Goal: Task Accomplishment & Management: Manage account settings

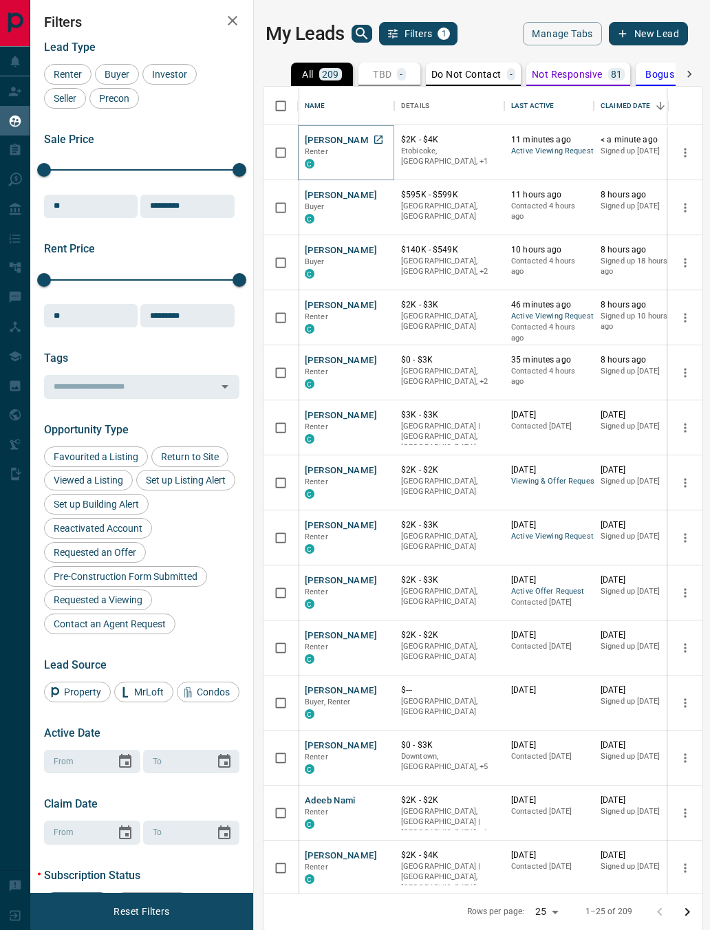
click at [349, 145] on button "[PERSON_NAME]" at bounding box center [341, 140] width 72 height 13
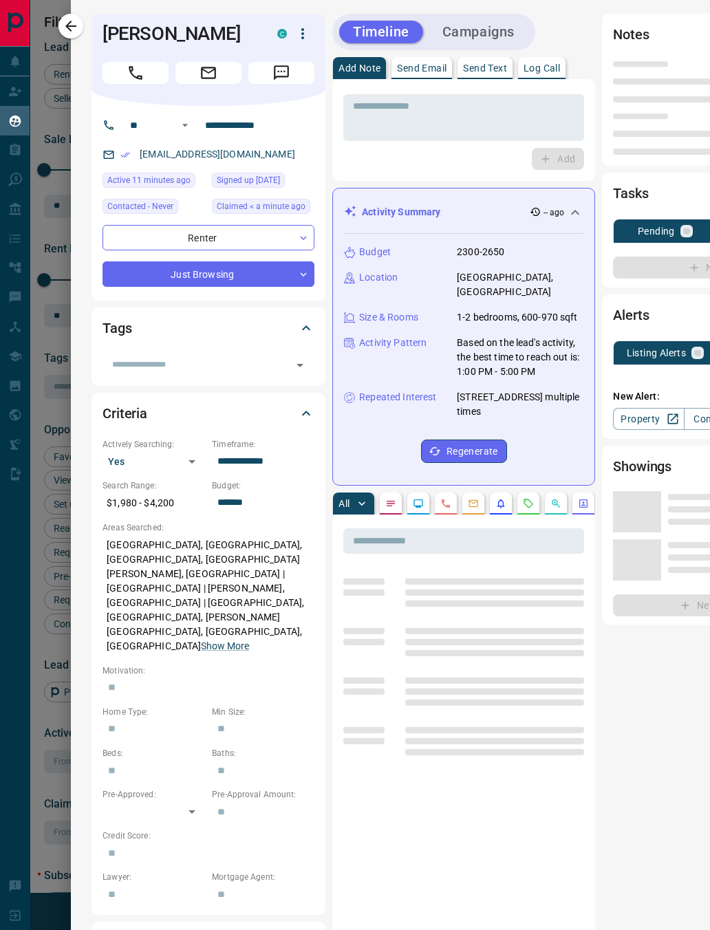
type input "**"
type input "**********"
type input "*"
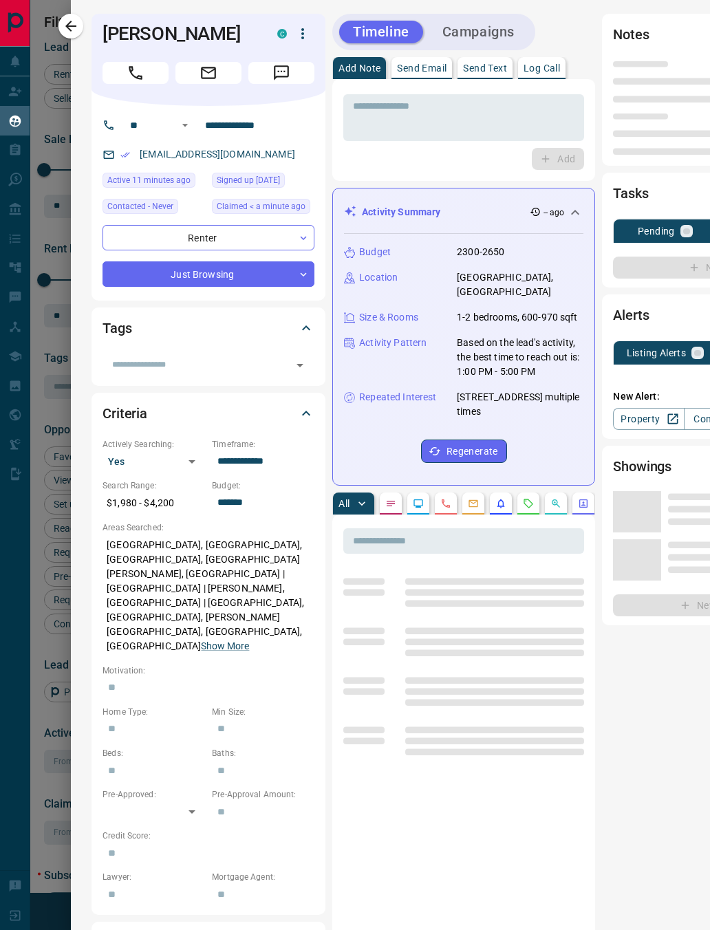
type input "**********"
type input "*******"
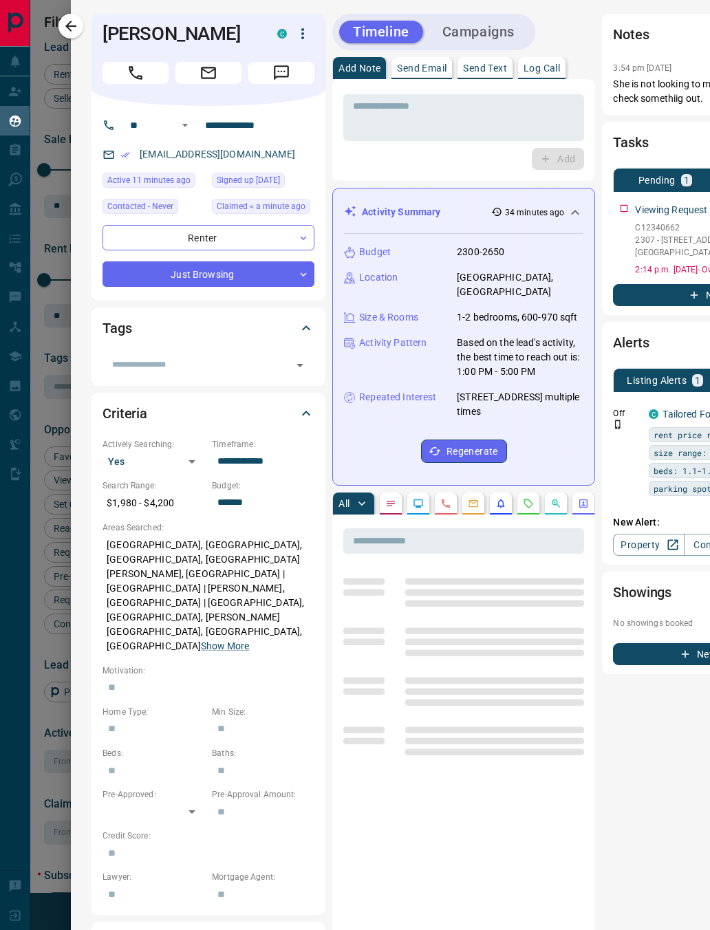
click at [522, 492] on button "button" at bounding box center [528, 503] width 22 height 22
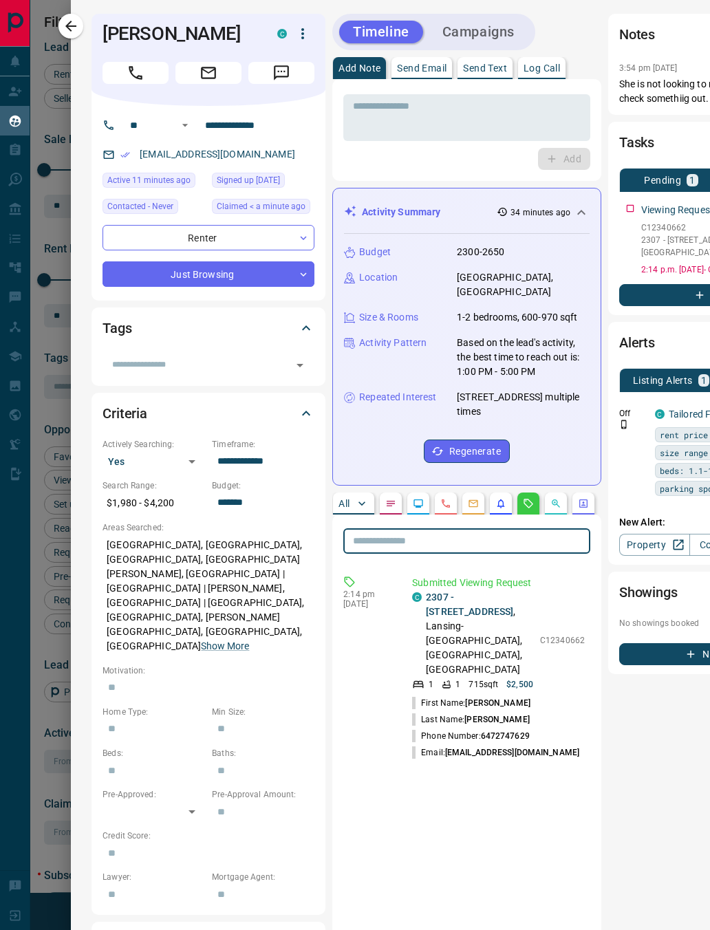
type input "*"
click at [344, 498] on button "All" at bounding box center [353, 503] width 41 height 22
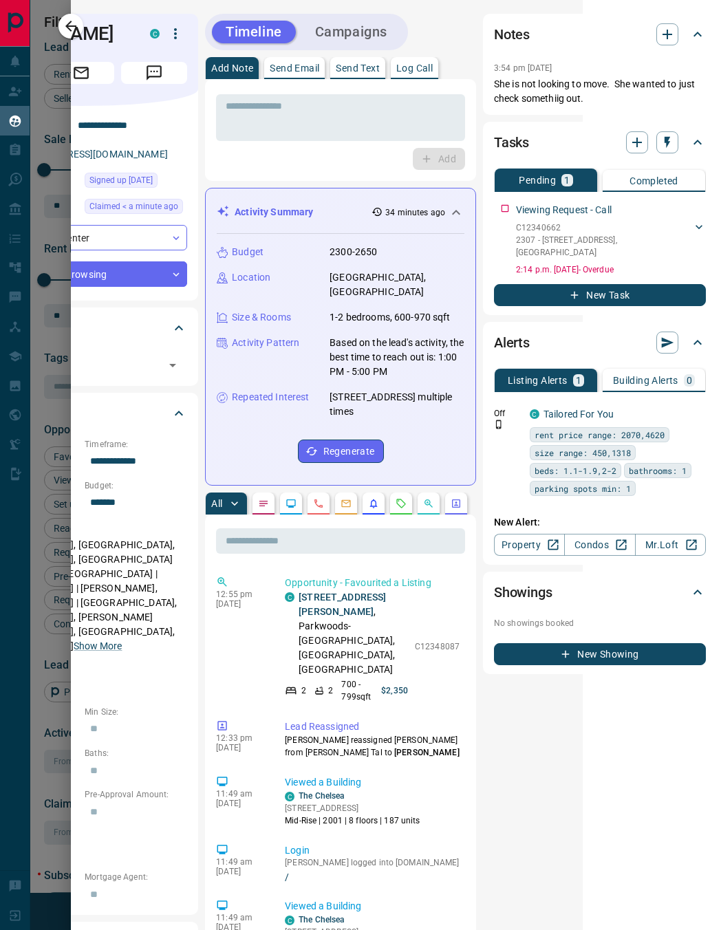
scroll to position [0, 127]
click at [692, 70] on icon "button" at bounding box center [697, 68] width 11 height 11
click at [501, 205] on div at bounding box center [355, 465] width 710 height 930
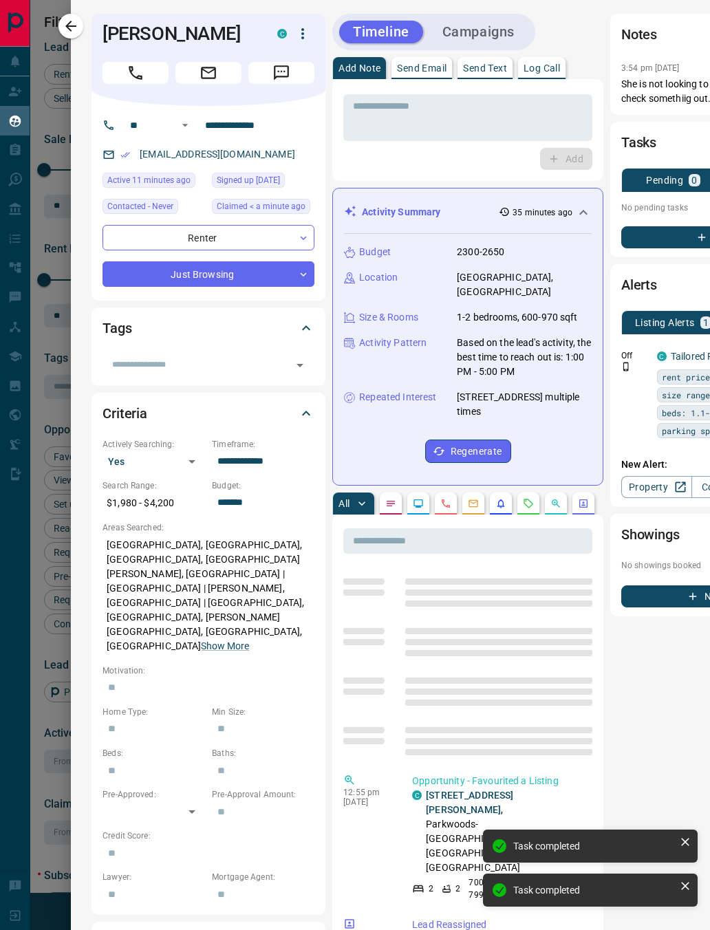
scroll to position [0, 0]
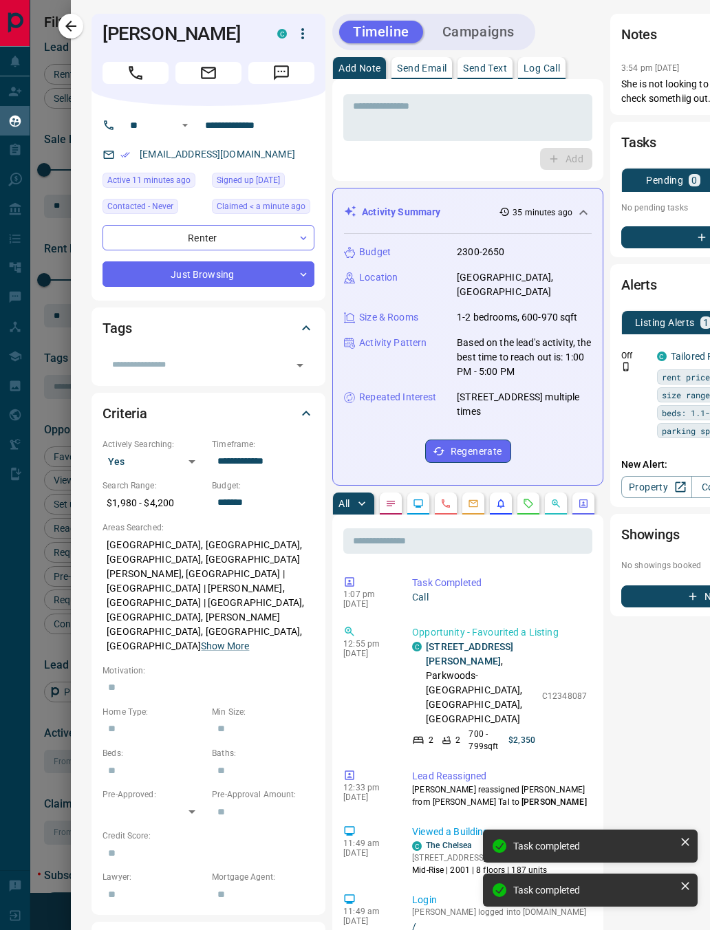
click at [308, 410] on icon at bounding box center [306, 412] width 8 height 5
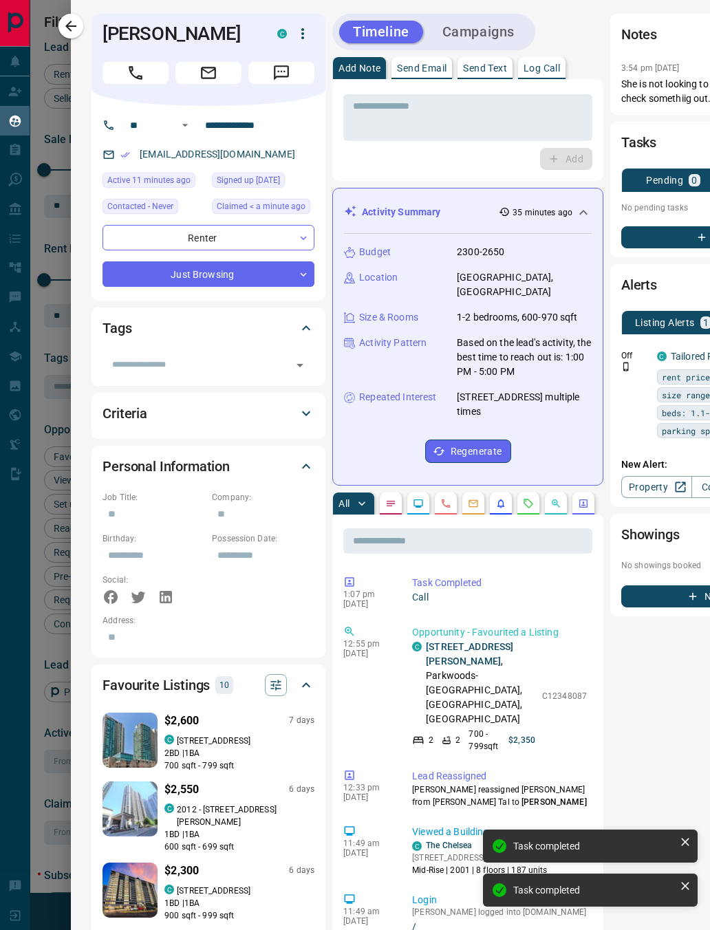
click at [138, 79] on icon "Call" at bounding box center [136, 73] width 14 height 14
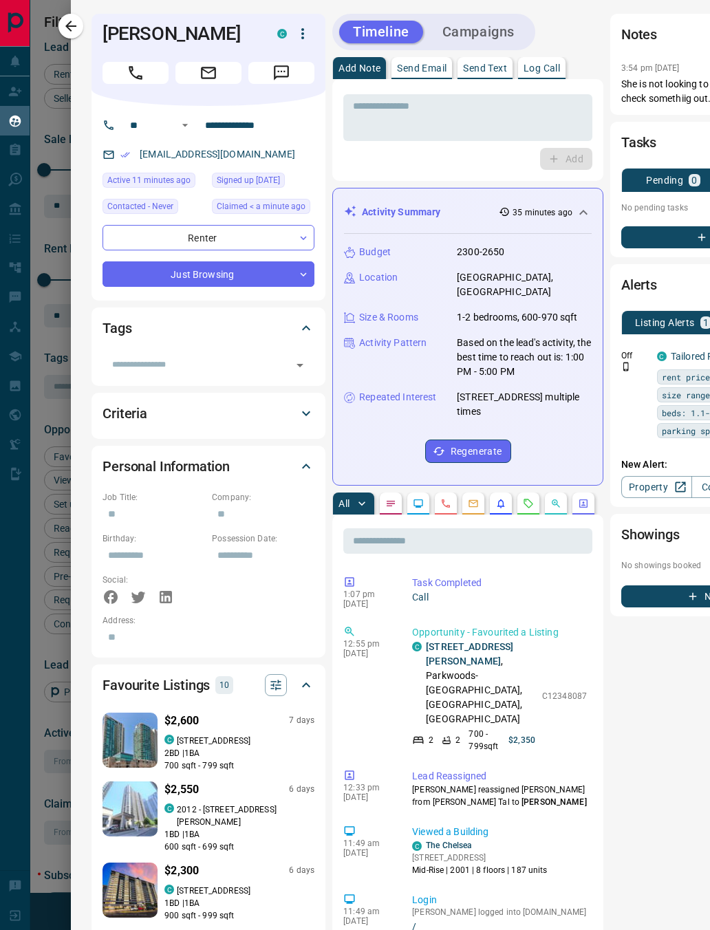
click at [314, 320] on icon at bounding box center [306, 328] width 17 height 17
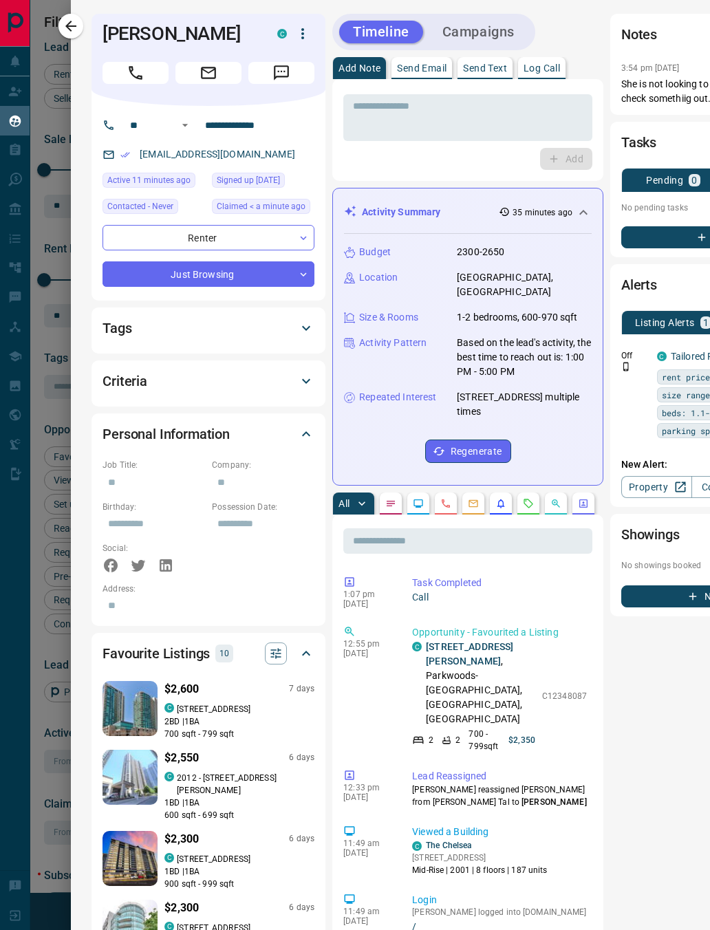
click at [306, 373] on icon at bounding box center [306, 381] width 17 height 17
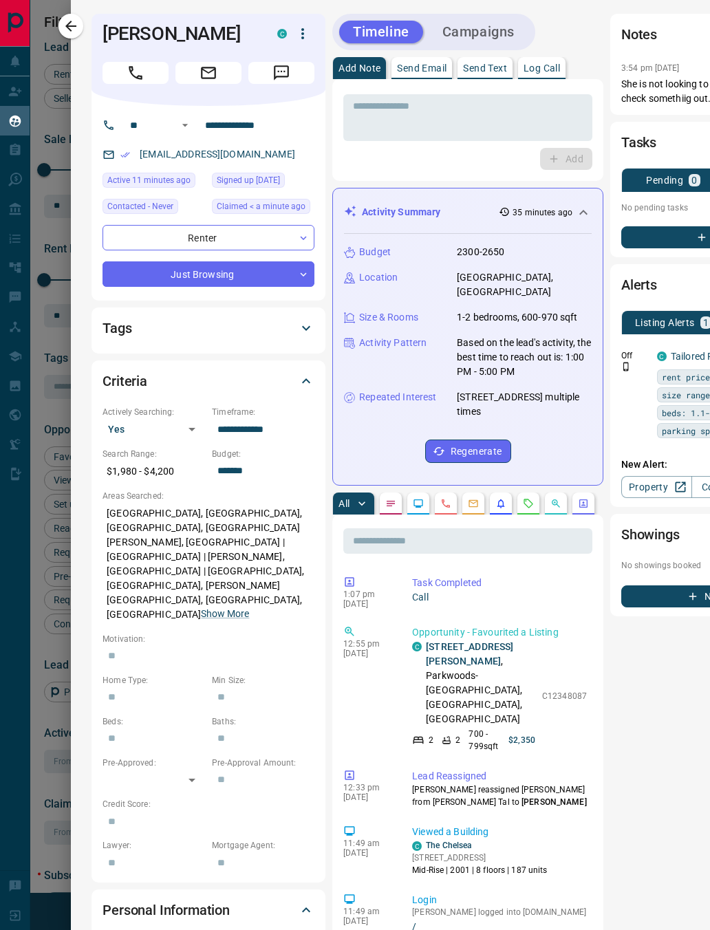
click at [313, 373] on icon at bounding box center [306, 381] width 17 height 17
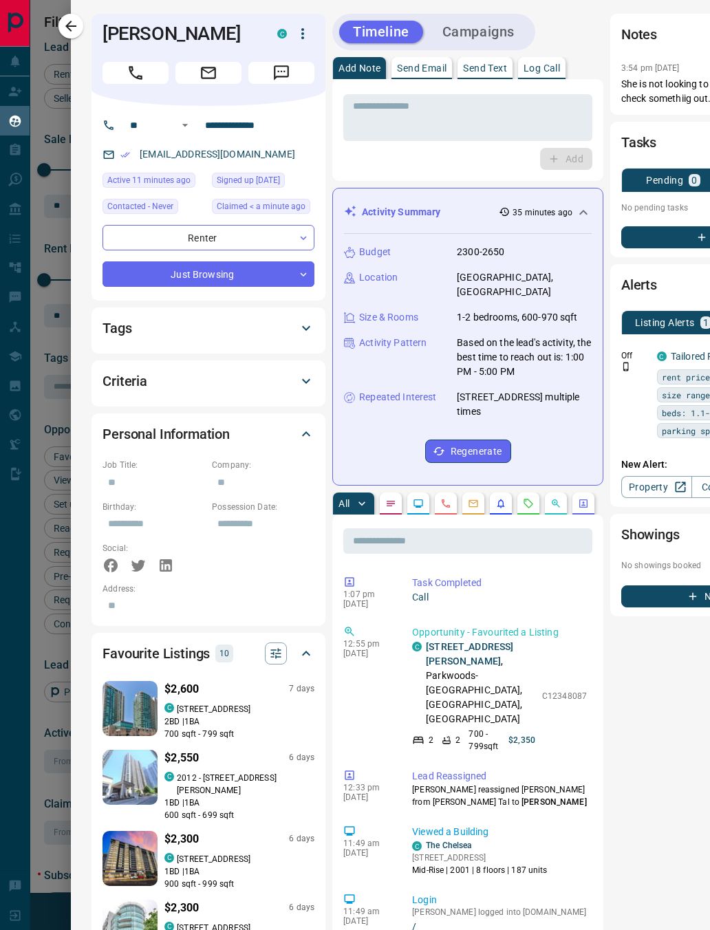
click at [322, 310] on div "Tags ​" at bounding box center [208, 330] width 234 height 46
click at [313, 320] on icon at bounding box center [306, 328] width 17 height 17
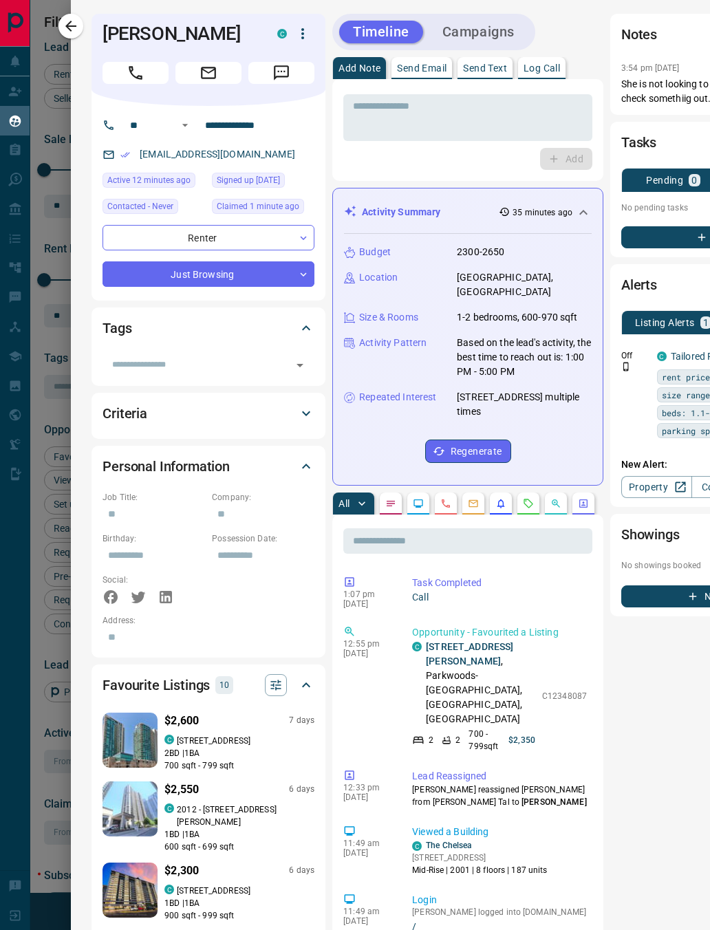
click at [307, 311] on div "Tags" at bounding box center [208, 327] width 212 height 33
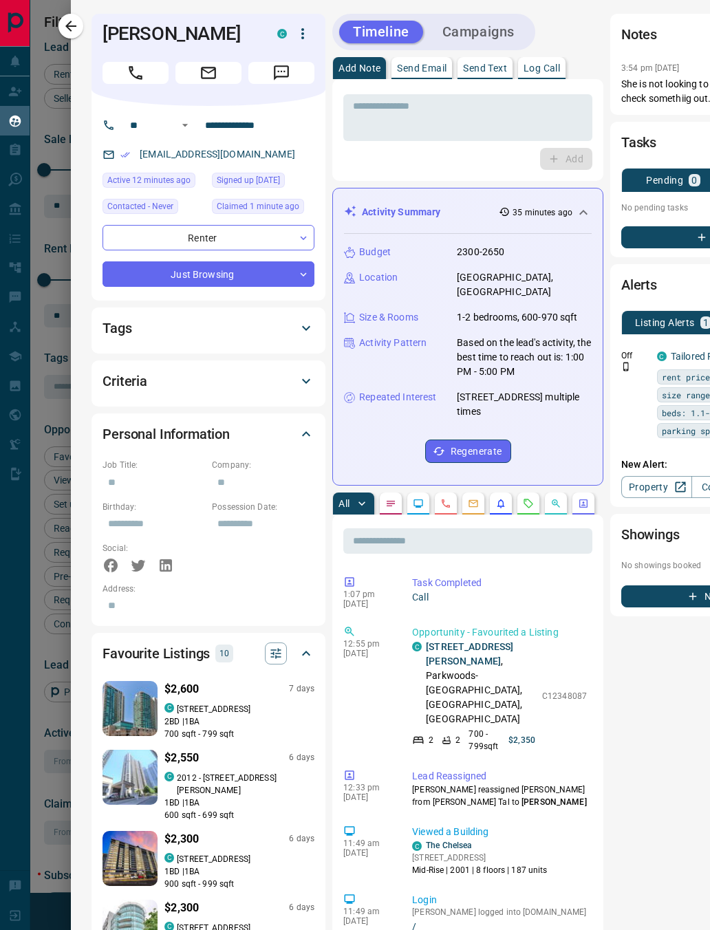
click at [314, 426] on icon at bounding box center [306, 434] width 17 height 17
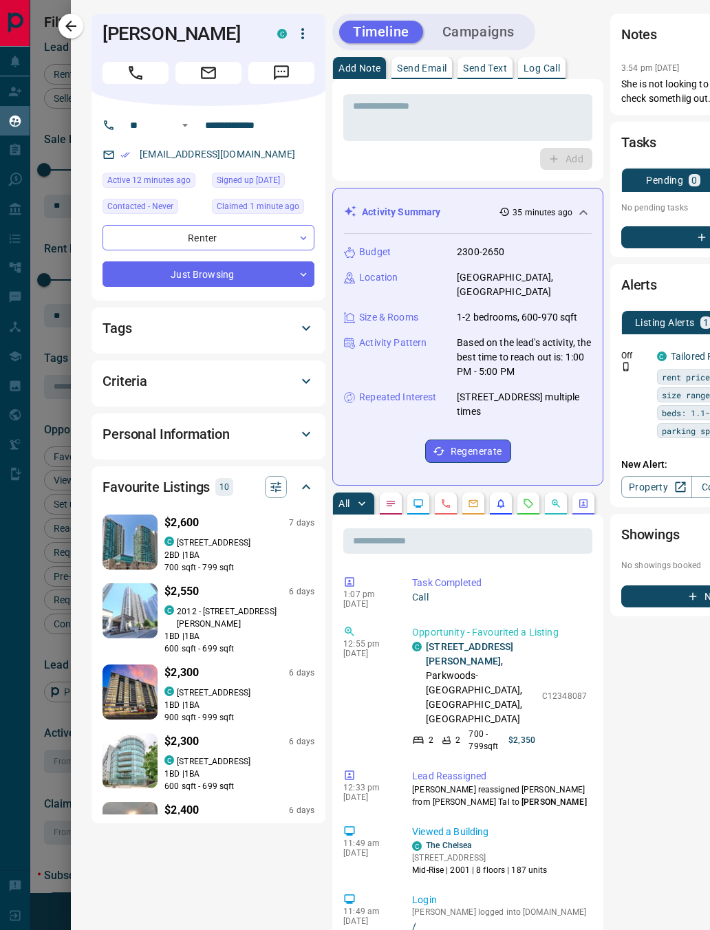
click at [303, 276] on body "Lead Transfers Claim Leads My Leads Tasks Opportunities Deals Campaigns Automat…" at bounding box center [355, 464] width 710 height 929
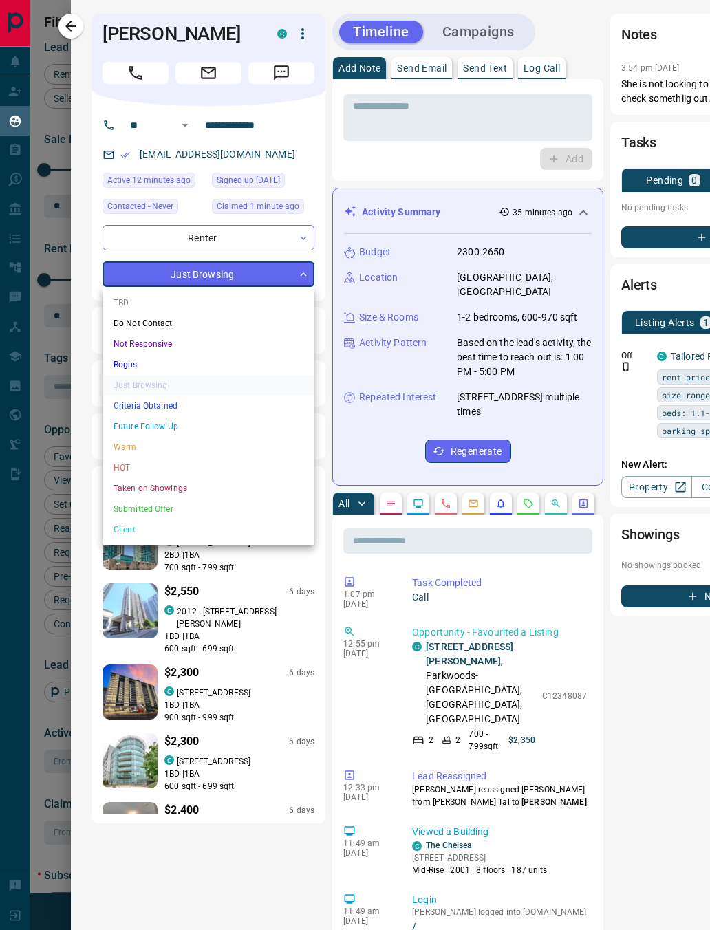
click at [208, 342] on li "Not Responsive" at bounding box center [208, 343] width 212 height 21
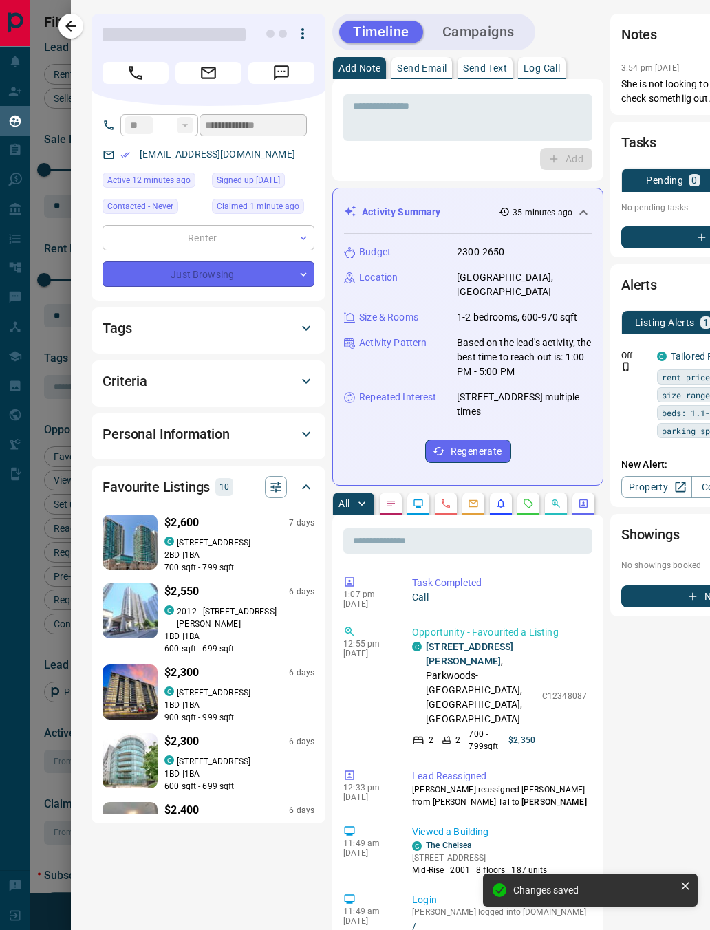
type input "*"
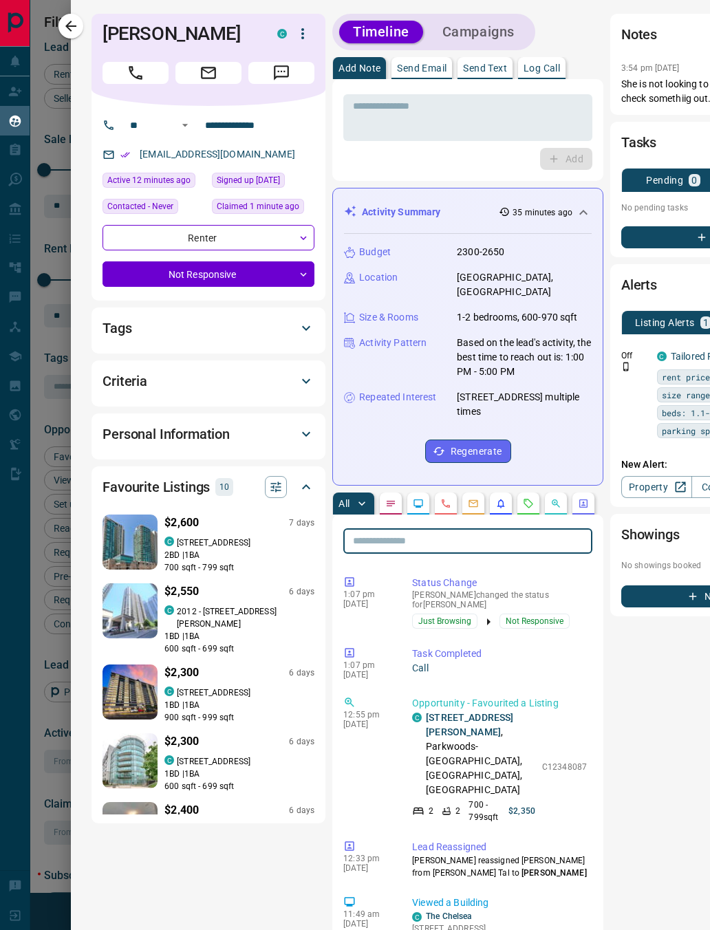
type input "*"
click at [530, 498] on icon "Requests" at bounding box center [528, 503] width 11 height 11
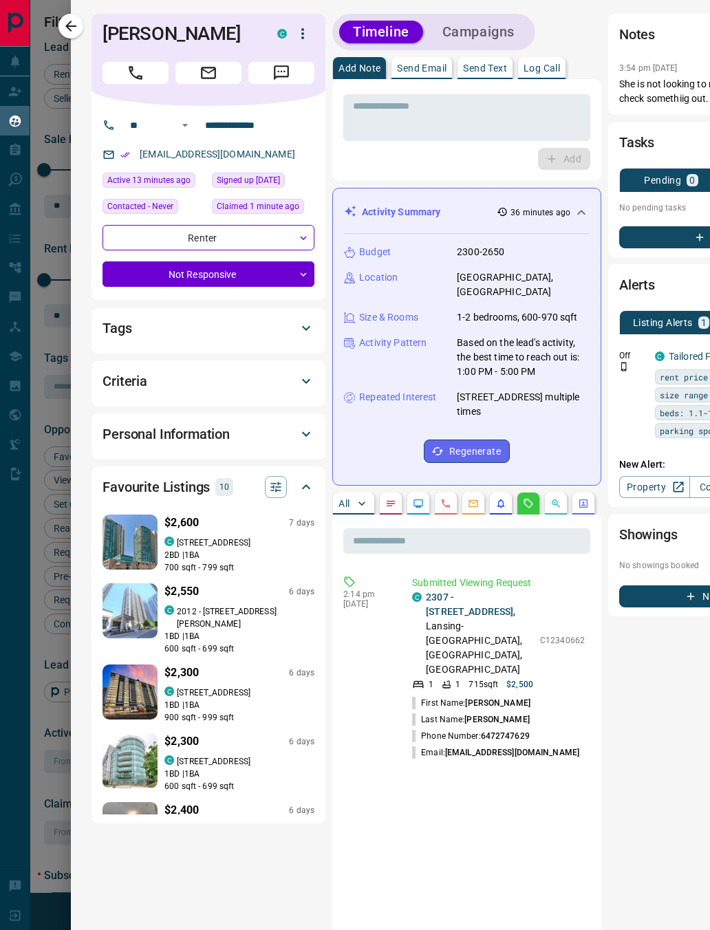
click at [151, 275] on body "Lead Transfers Claim Leads My Leads Tasks Opportunities Deals Campaigns Automat…" at bounding box center [355, 464] width 710 height 929
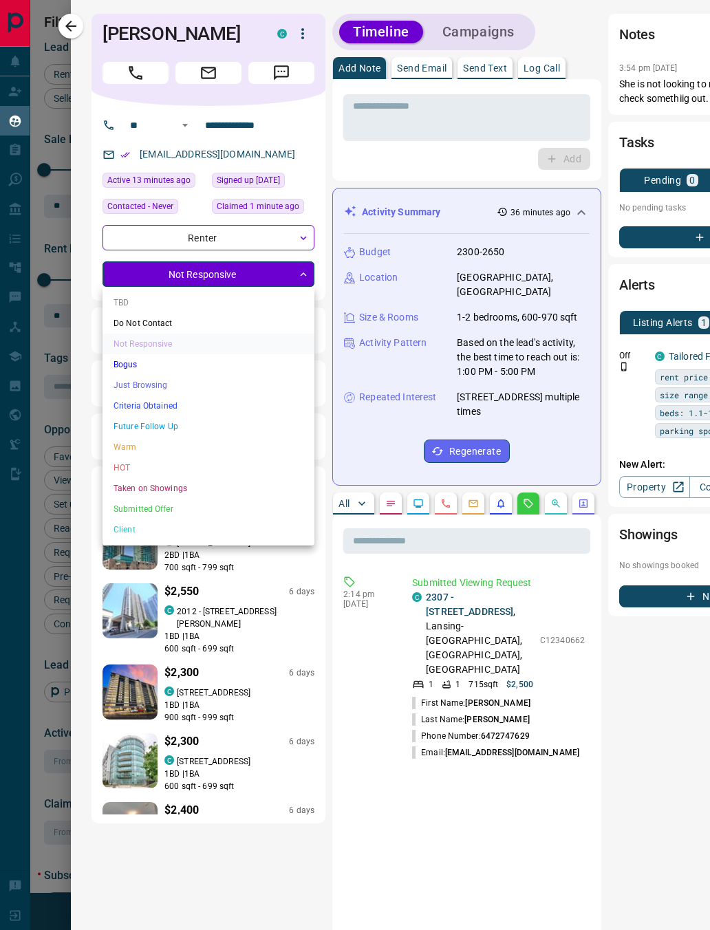
click at [72, 24] on div at bounding box center [355, 465] width 710 height 930
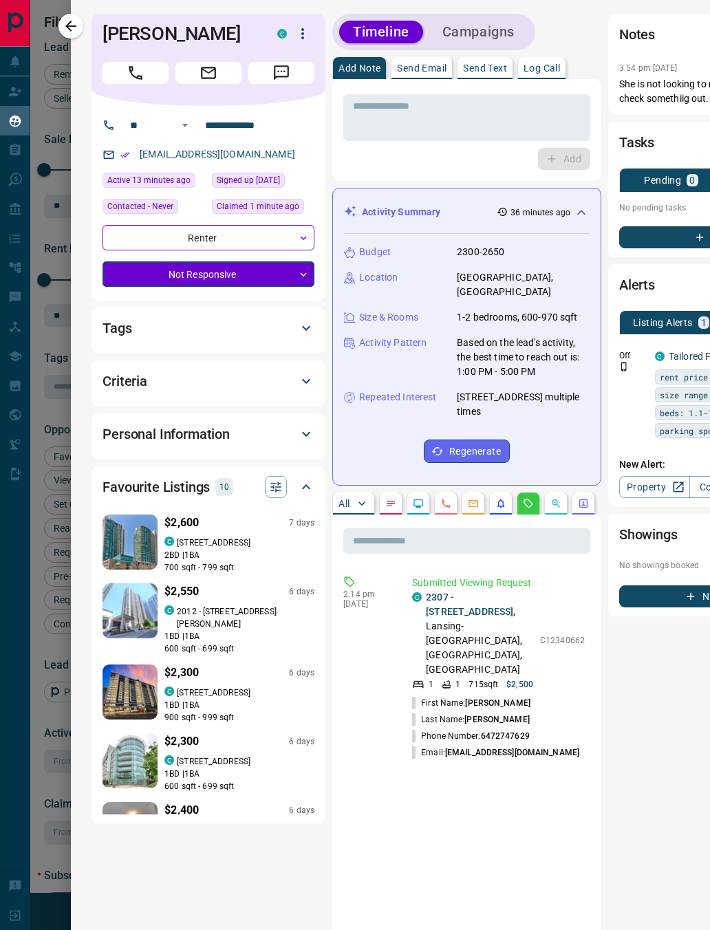
click at [74, 25] on icon "button" at bounding box center [71, 26] width 17 height 17
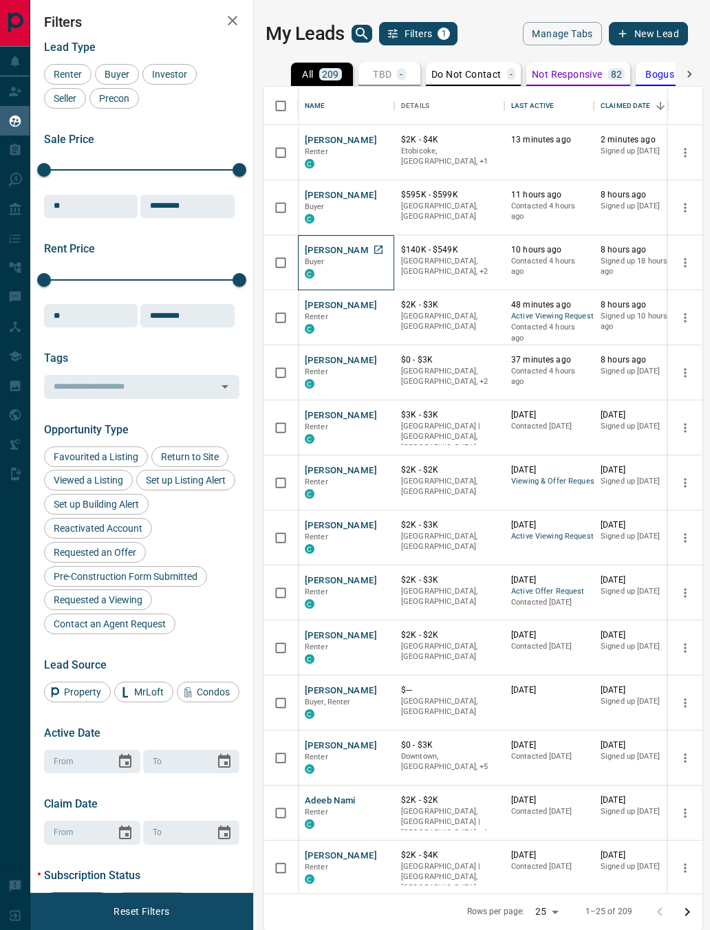
click at [318, 264] on span "Buyer" at bounding box center [315, 261] width 20 height 9
click at [320, 254] on button "[PERSON_NAME]" at bounding box center [341, 250] width 72 height 13
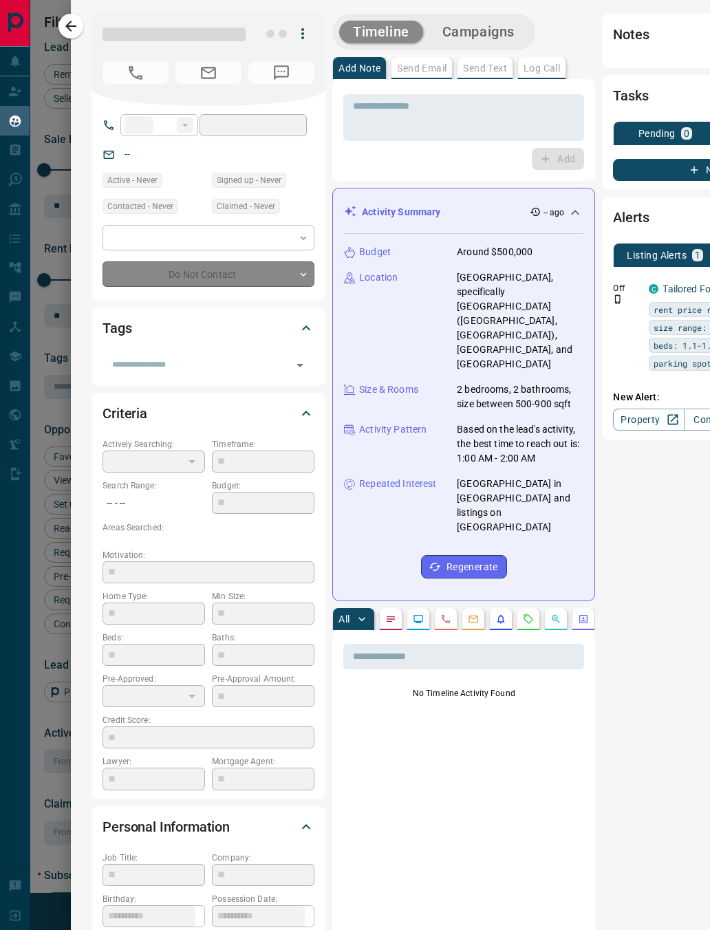
type input "**"
type input "**********"
type input "*"
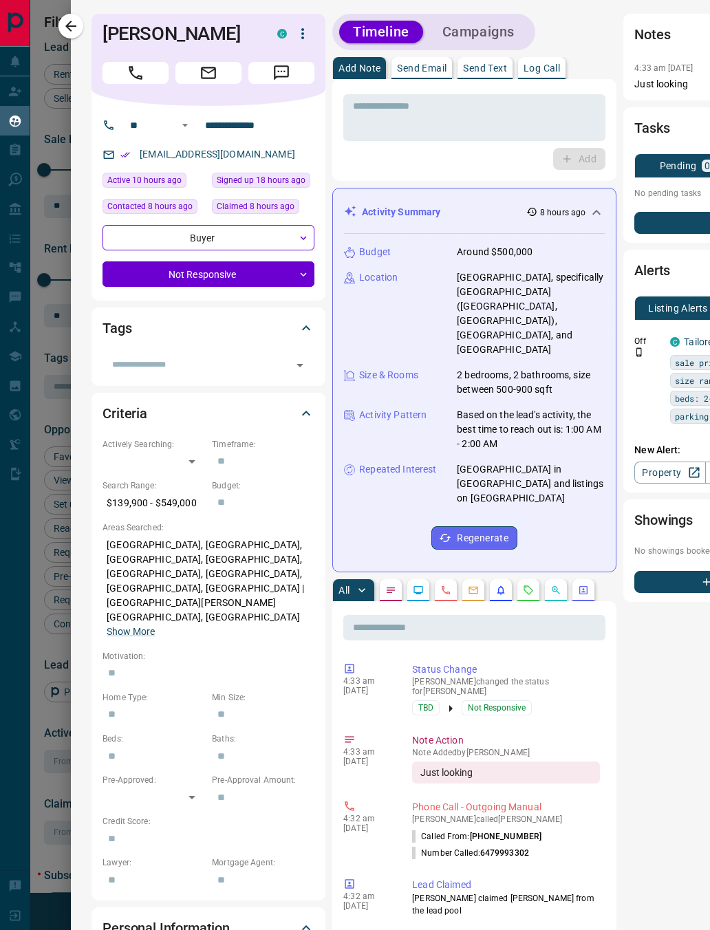
click at [130, 83] on link "Call" at bounding box center [135, 73] width 66 height 22
type input "*"
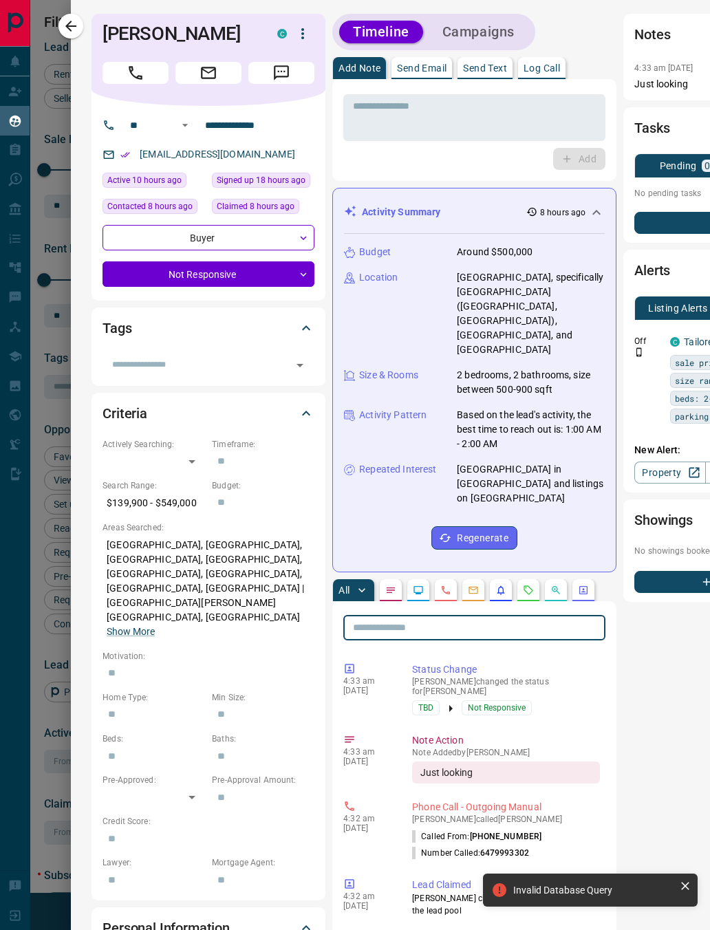
click at [530, 584] on icon "Requests" at bounding box center [528, 589] width 11 height 11
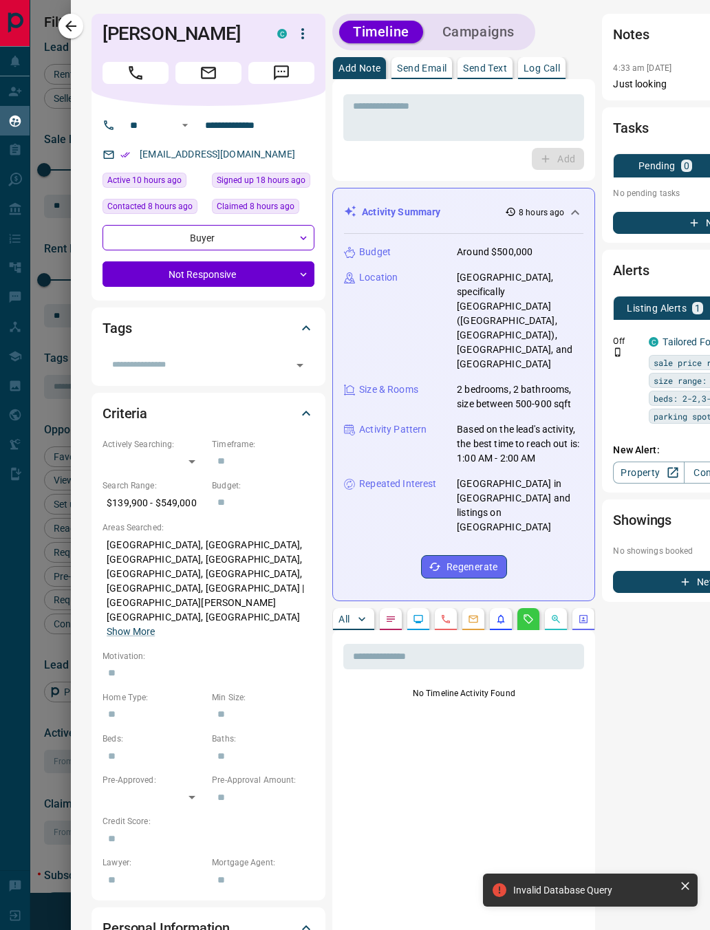
click at [345, 614] on p "All" at bounding box center [343, 619] width 11 height 10
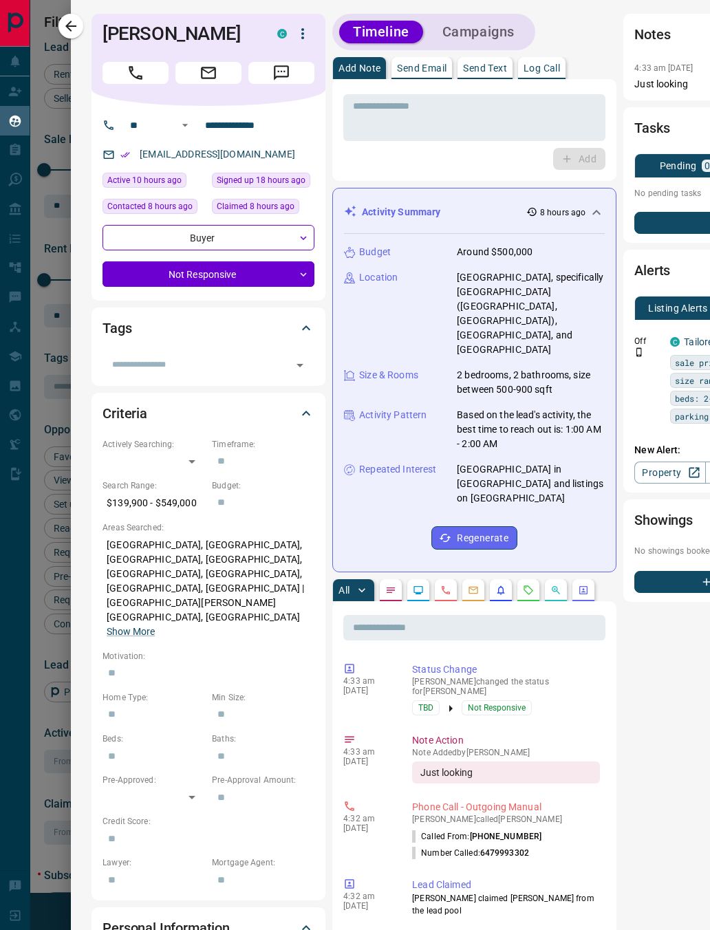
click at [126, 69] on link "Call" at bounding box center [135, 73] width 66 height 22
click at [78, 29] on icon "button" at bounding box center [71, 26] width 17 height 17
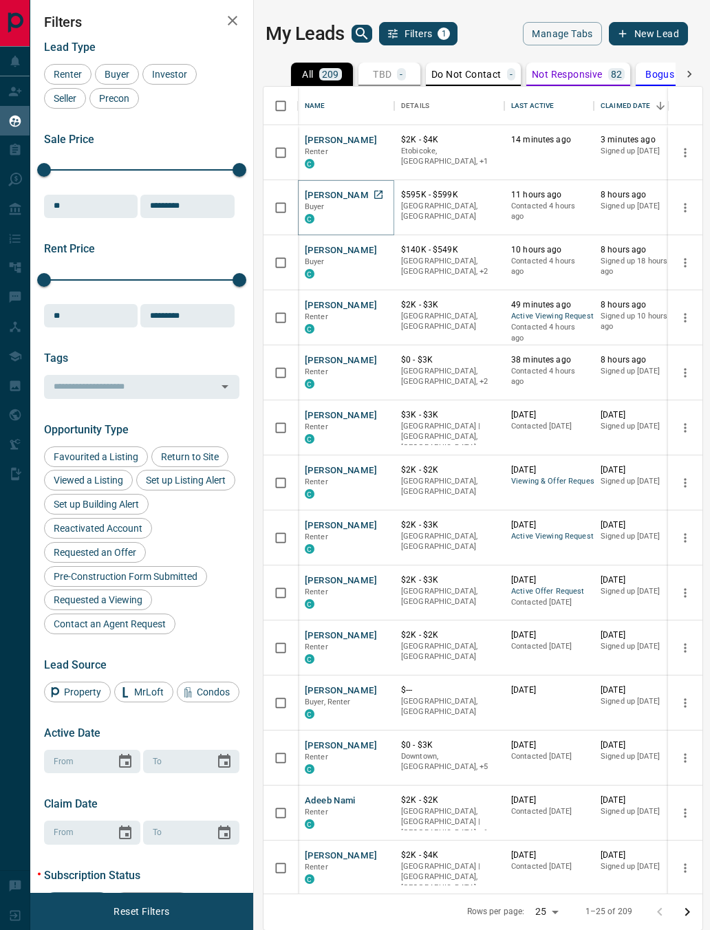
click at [322, 201] on button "[PERSON_NAME]" at bounding box center [341, 195] width 72 height 13
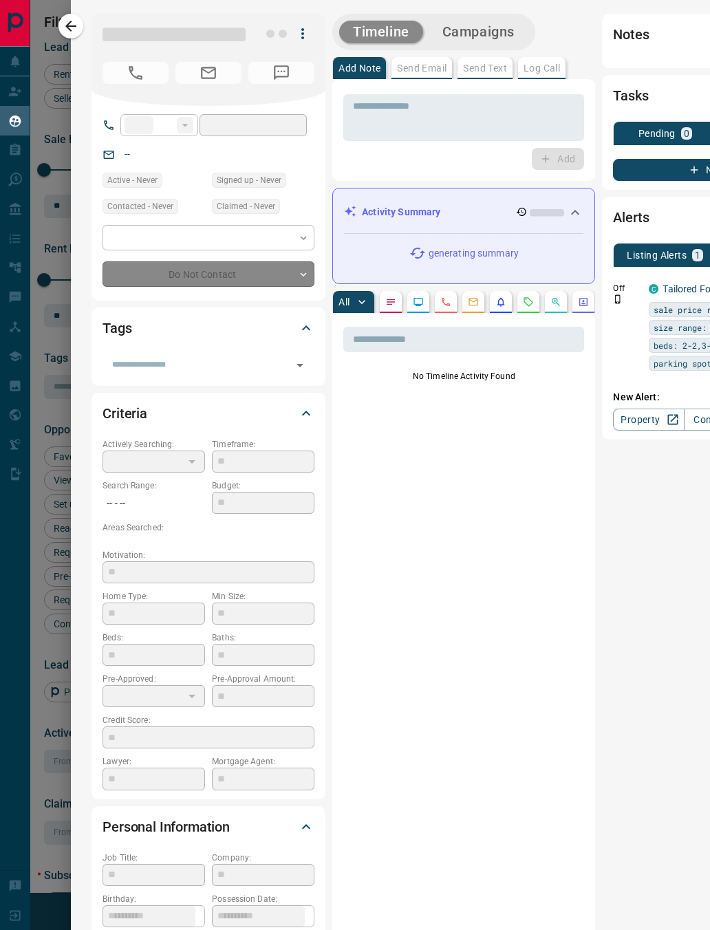
type input "**"
type input "**********"
type input "*"
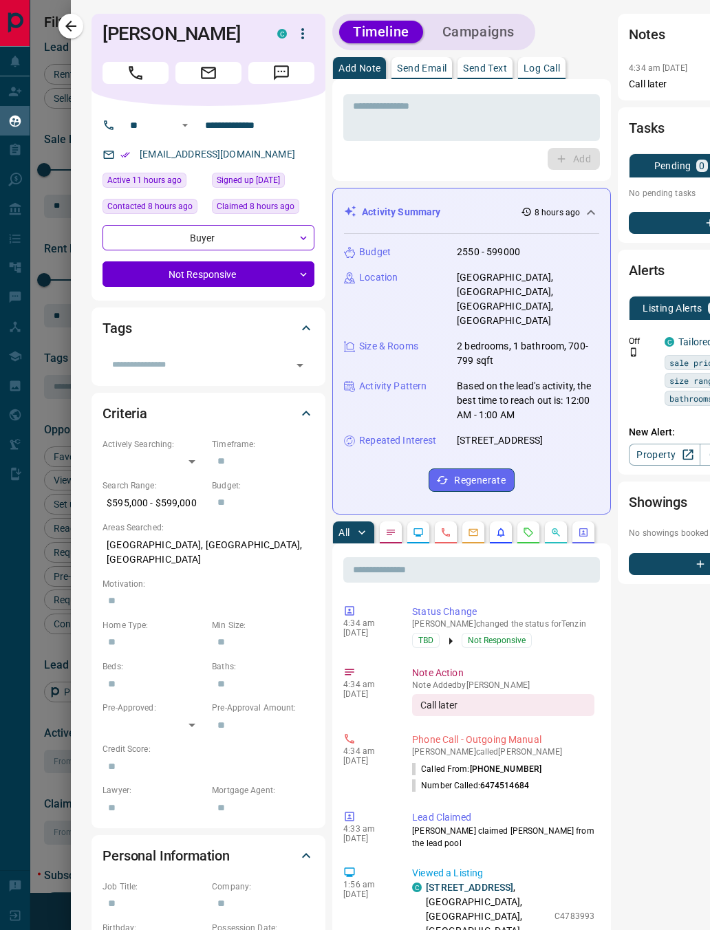
click at [138, 67] on icon "Call" at bounding box center [136, 73] width 18 height 18
click at [129, 66] on icon "Call" at bounding box center [136, 73] width 18 height 18
click at [74, 30] on icon "button" at bounding box center [71, 26] width 17 height 17
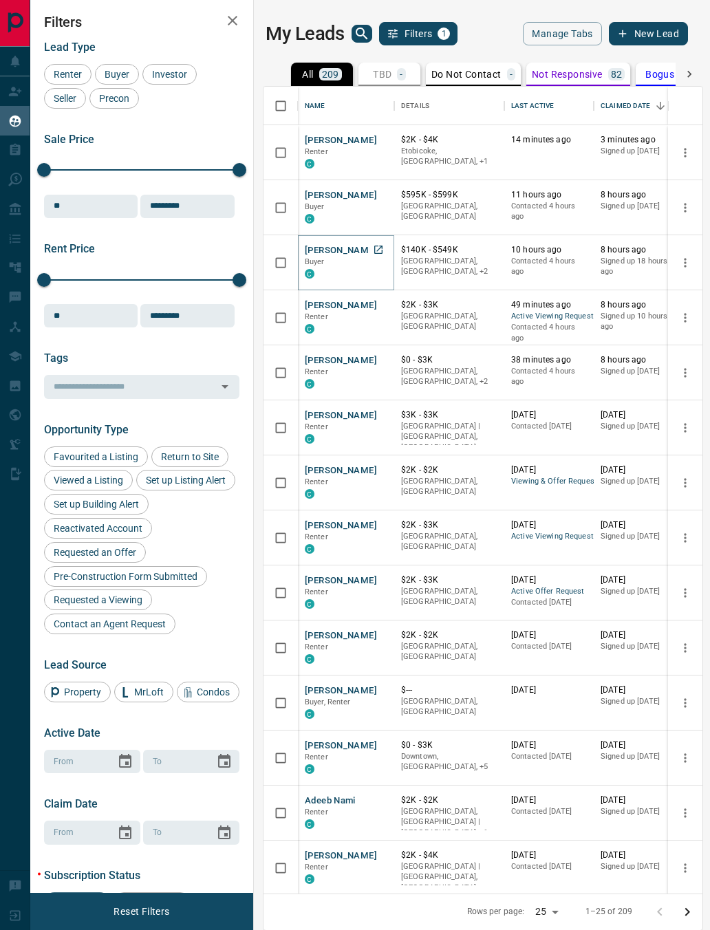
click at [317, 254] on button "[PERSON_NAME]" at bounding box center [341, 250] width 72 height 13
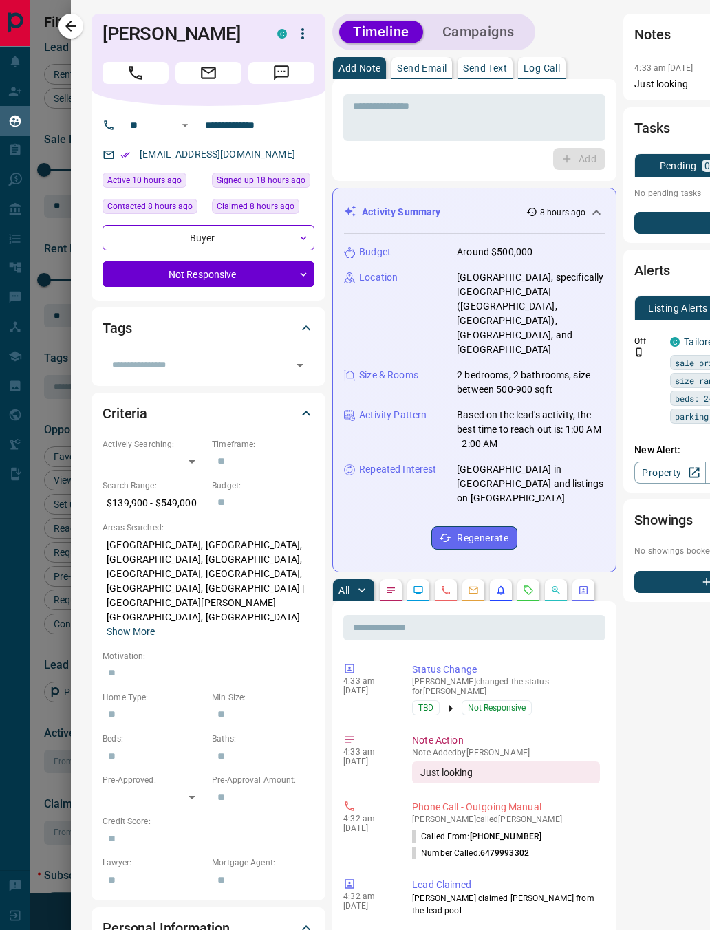
click at [135, 79] on icon "Call" at bounding box center [136, 73] width 18 height 18
click at [144, 70] on icon "Call" at bounding box center [136, 73] width 18 height 18
click at [109, 72] on link "Call" at bounding box center [135, 73] width 66 height 22
click at [83, 25] on button "button" at bounding box center [70, 26] width 25 height 25
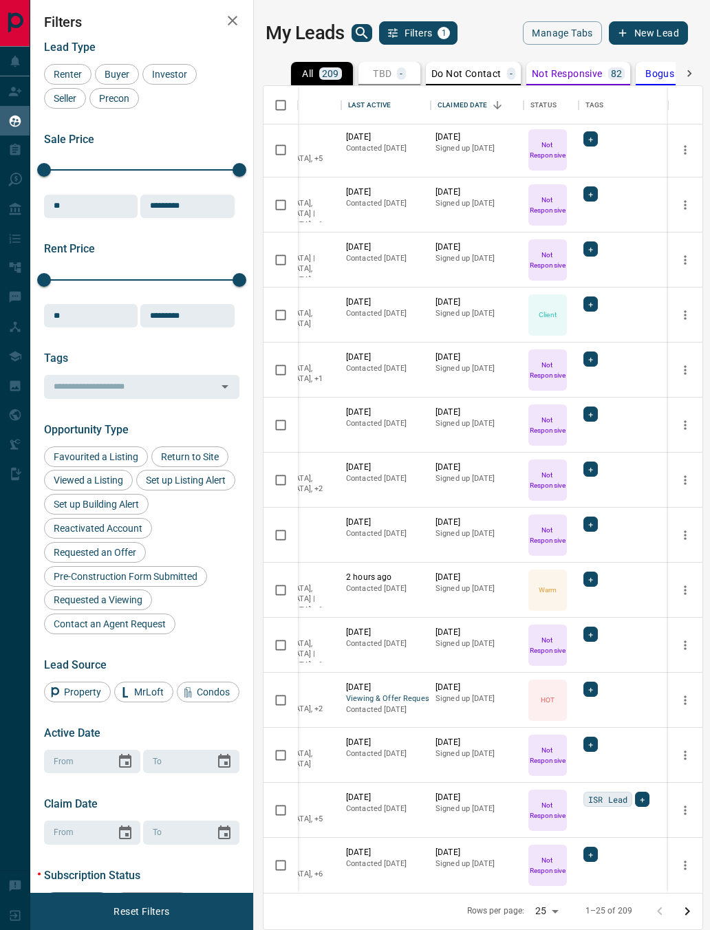
scroll to position [607, 166]
click at [683, 913] on icon "Go to next page" at bounding box center [687, 911] width 17 height 17
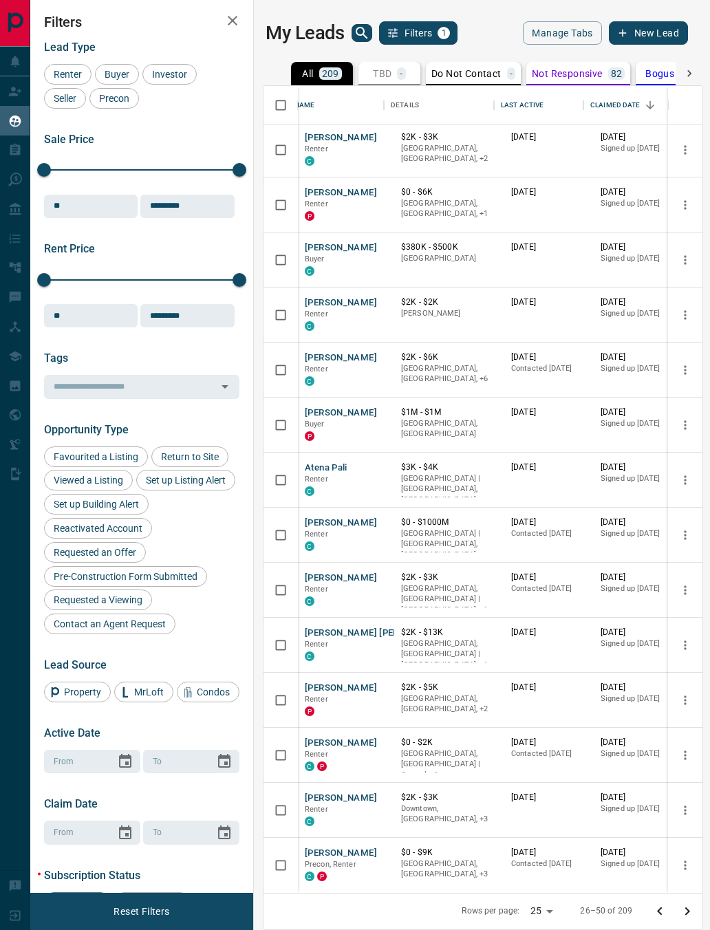
scroll to position [607, 0]
click at [675, 912] on button "Go to next page" at bounding box center [687, 911] width 28 height 28
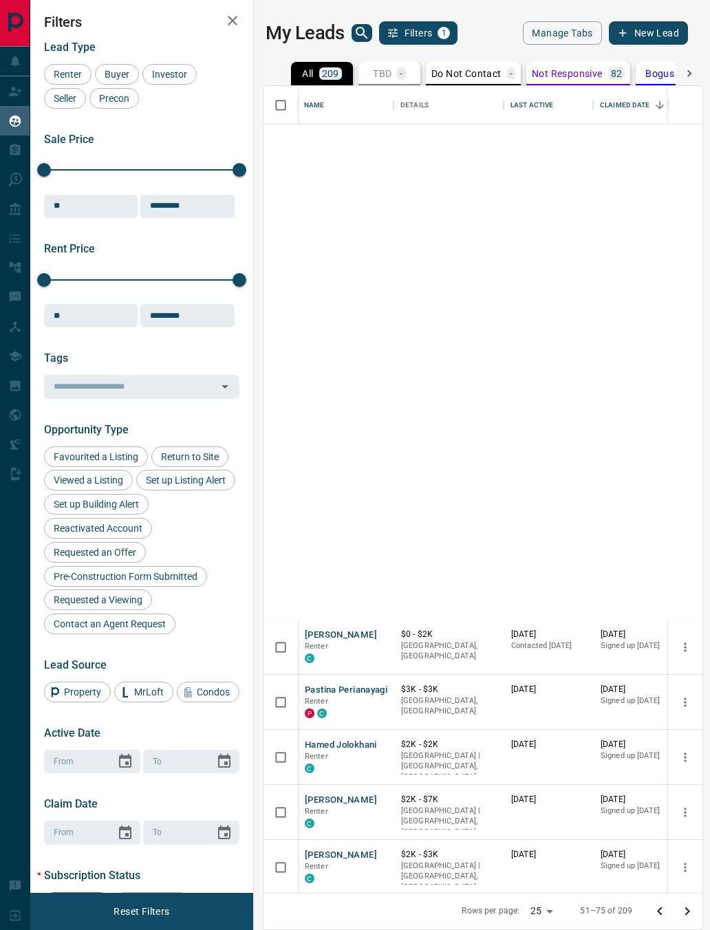
scroll to position [0, 0]
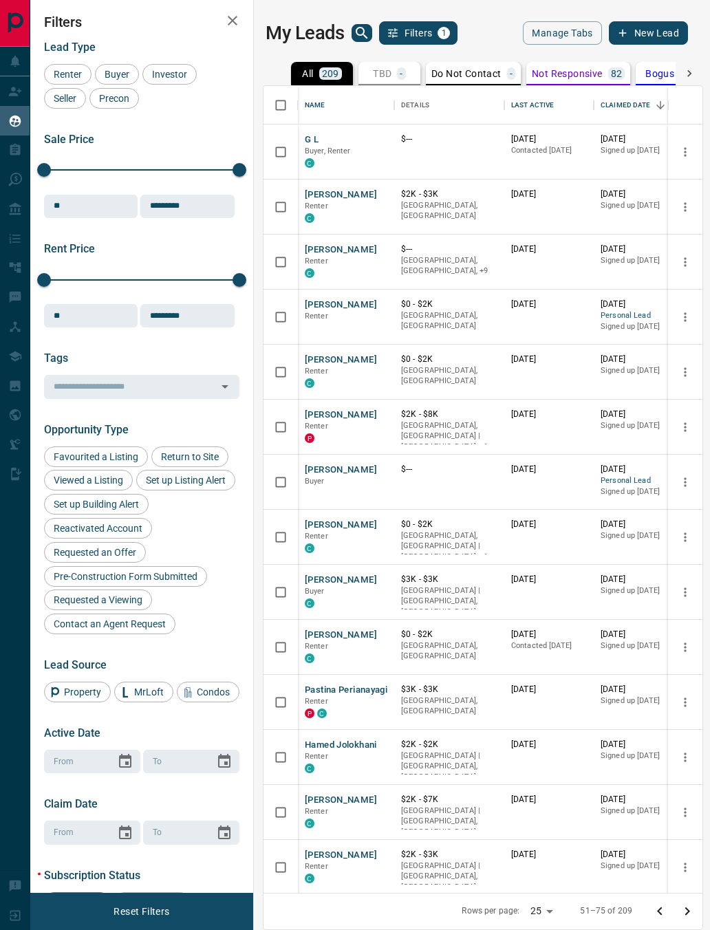
click at [596, 80] on button "Not Responsive 82" at bounding box center [578, 73] width 104 height 23
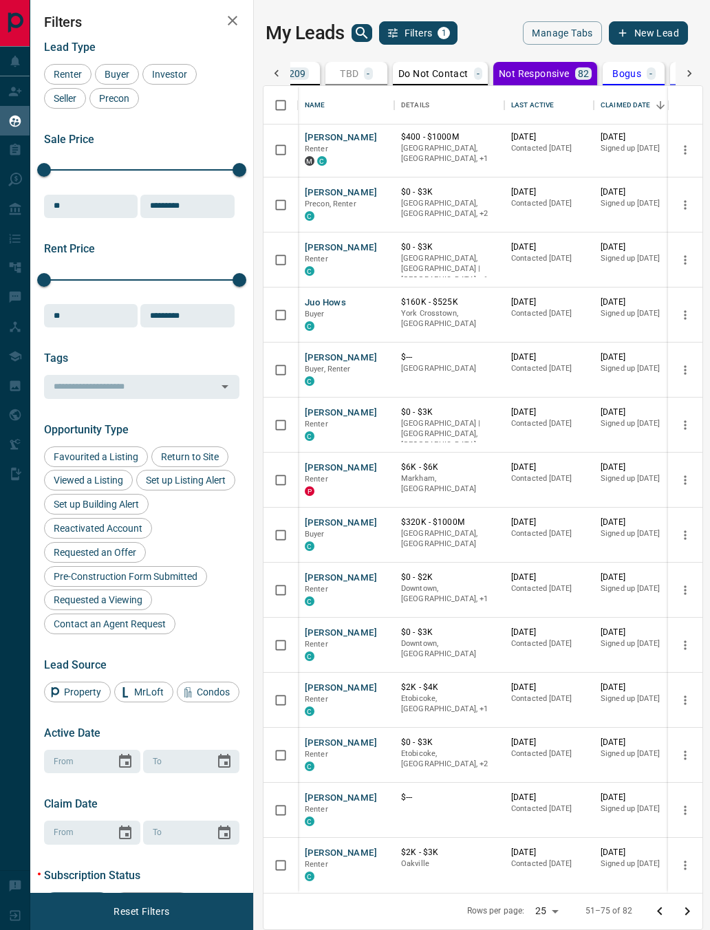
scroll to position [607, 0]
click at [549, 901] on body "Lead Transfers Claim Leads My Leads Tasks Opportunities Deals Campaigns Automat…" at bounding box center [355, 463] width 710 height 929
click at [553, 900] on li "100" at bounding box center [549, 902] width 36 height 21
type input "***"
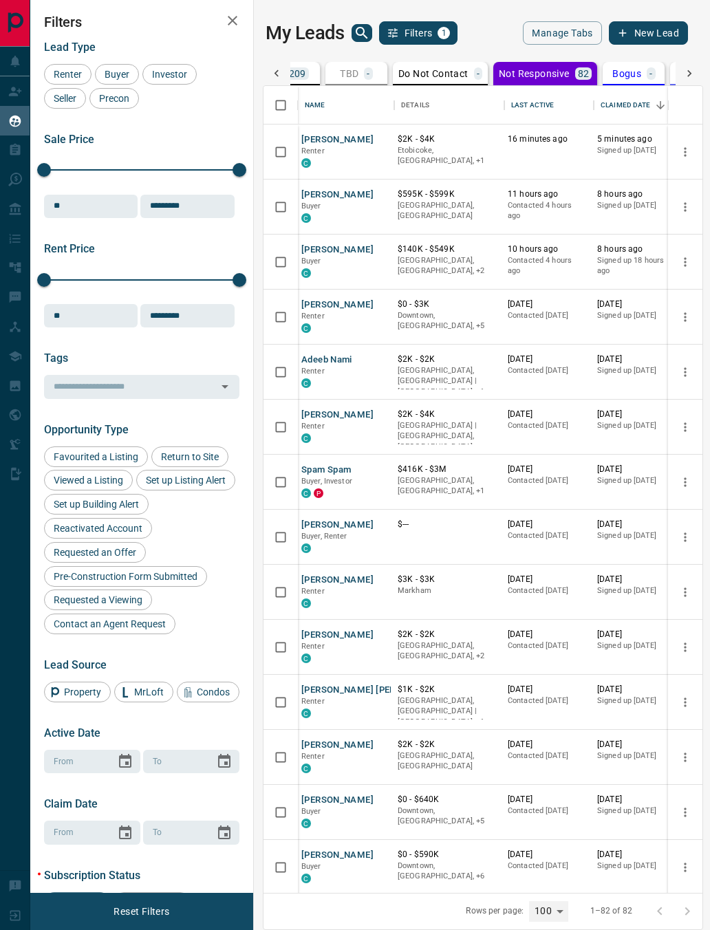
scroll to position [0, 3]
click at [313, 254] on button "[PERSON_NAME]" at bounding box center [337, 249] width 72 height 13
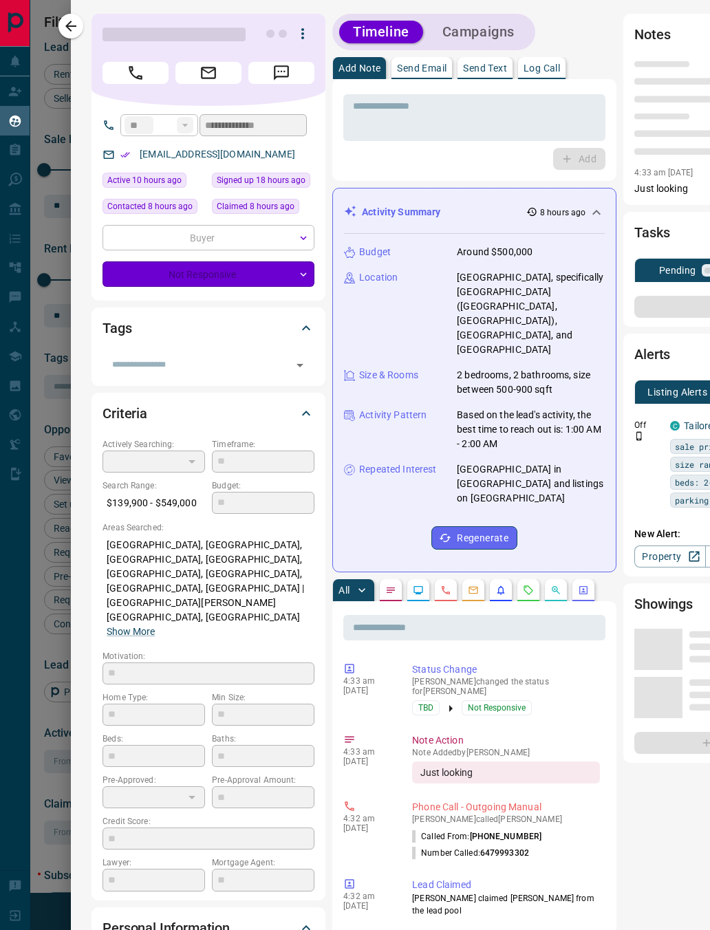
click at [80, 23] on button "button" at bounding box center [70, 26] width 25 height 25
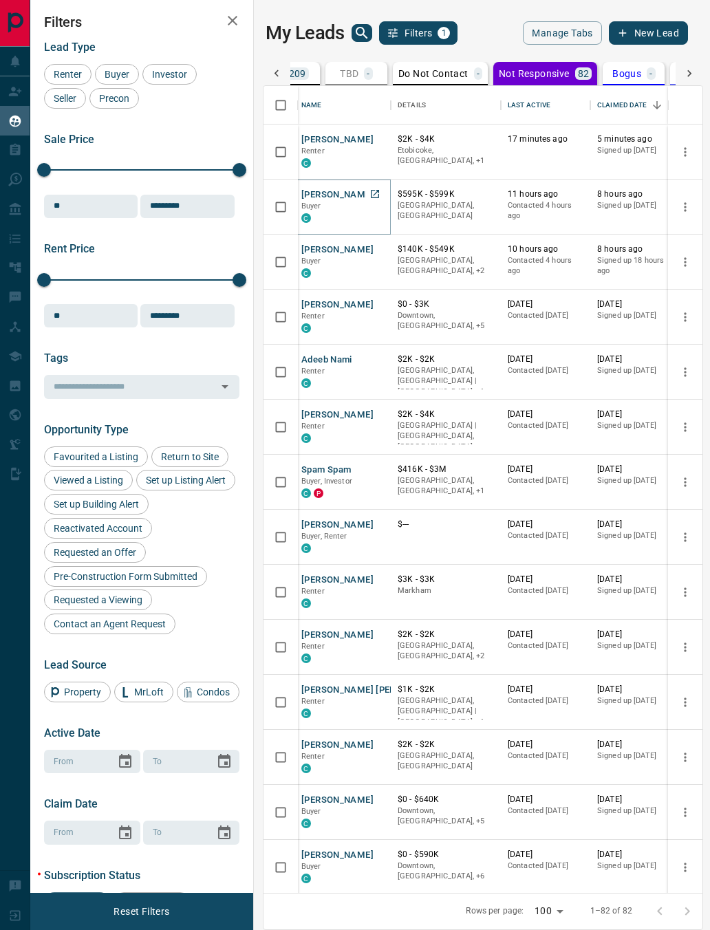
click at [342, 198] on button "[PERSON_NAME]" at bounding box center [337, 194] width 72 height 13
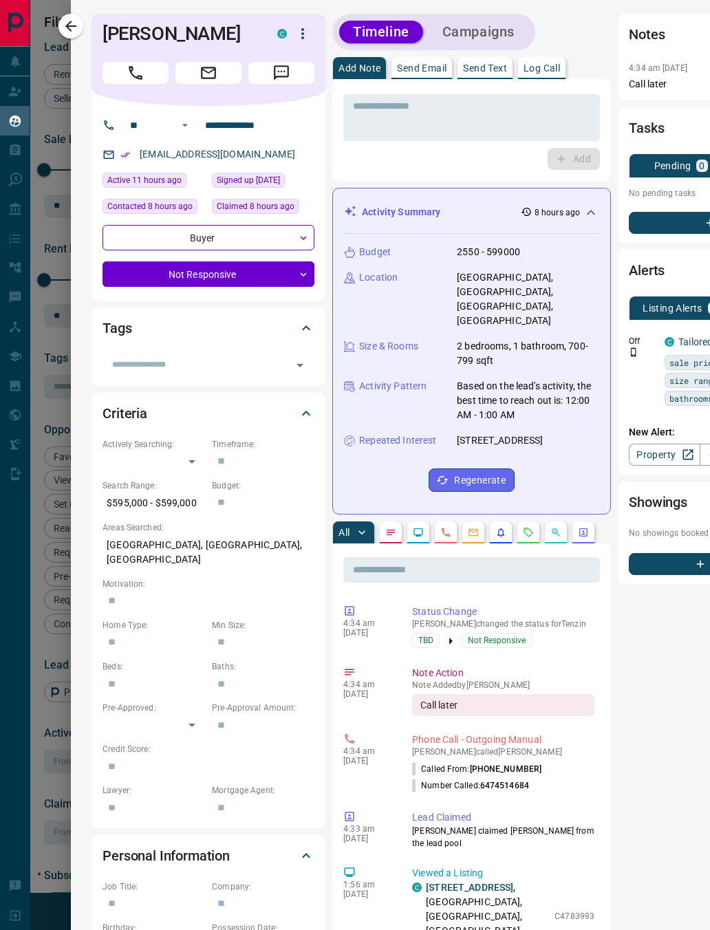
click at [276, 317] on div "Tags" at bounding box center [199, 328] width 195 height 22
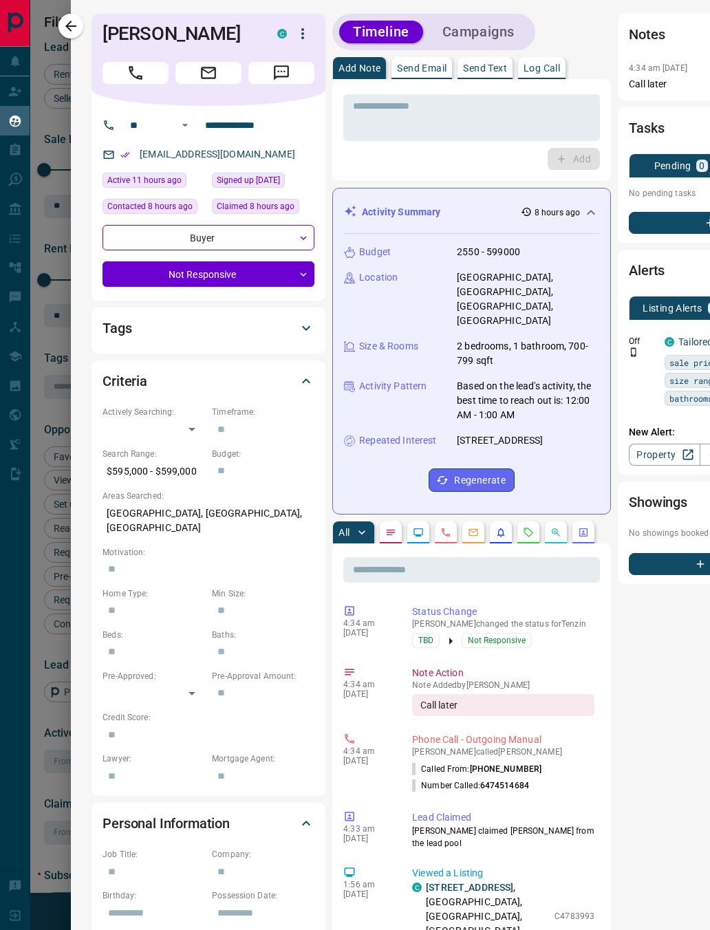
click at [293, 370] on div "Criteria" at bounding box center [199, 381] width 195 height 22
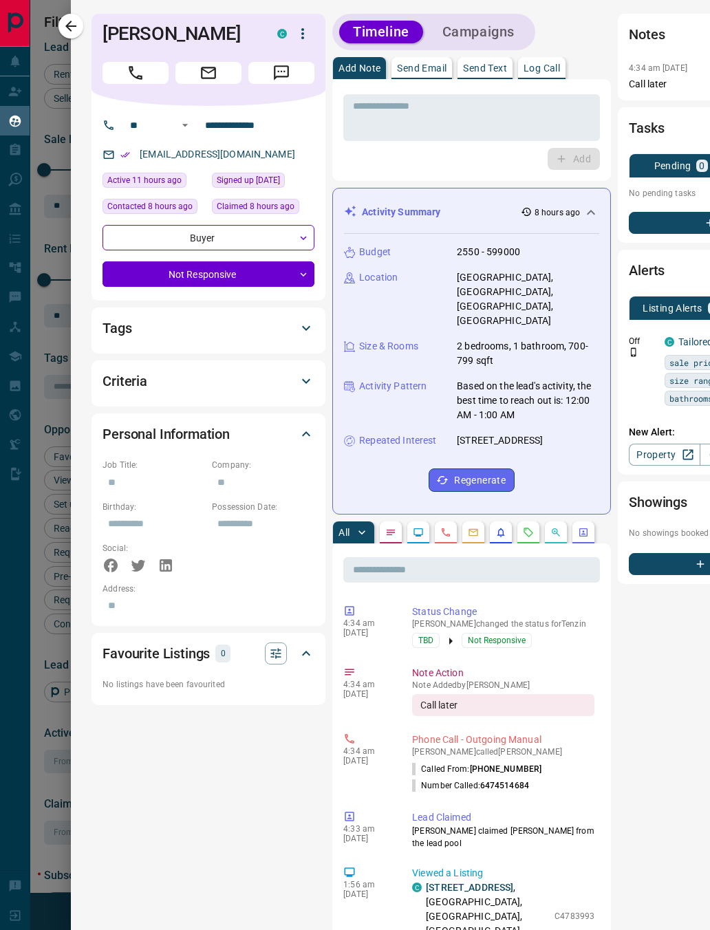
scroll to position [0, 0]
click at [139, 274] on body "Lead Transfers Claim Leads My Leads Tasks Opportunities Deals Campaigns Automat…" at bounding box center [355, 463] width 710 height 929
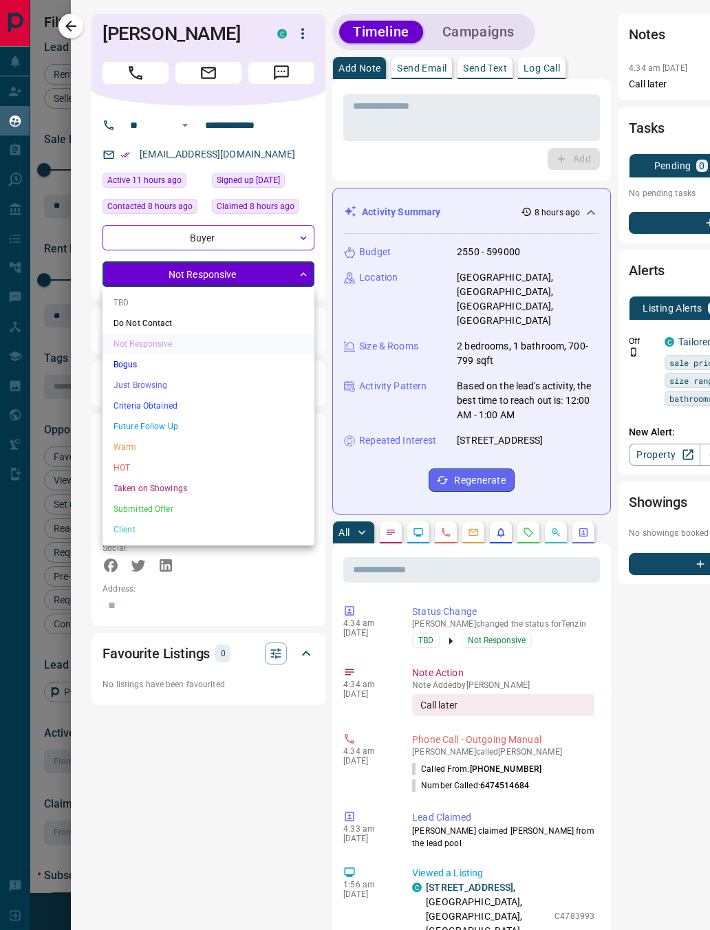
click at [138, 421] on li "Future Follow Up" at bounding box center [208, 426] width 212 height 21
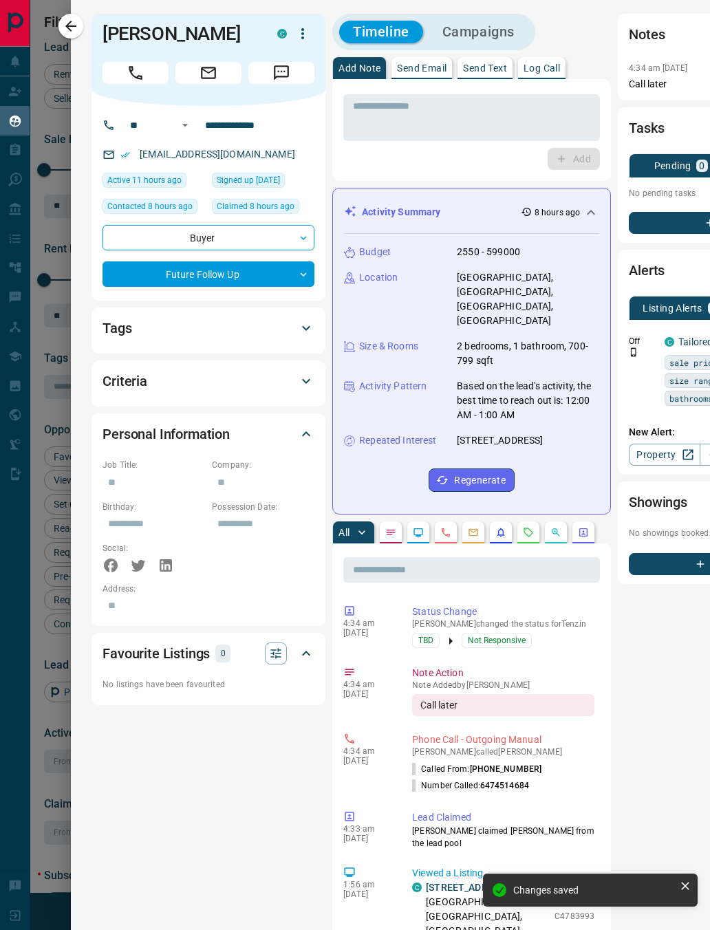
type input "*"
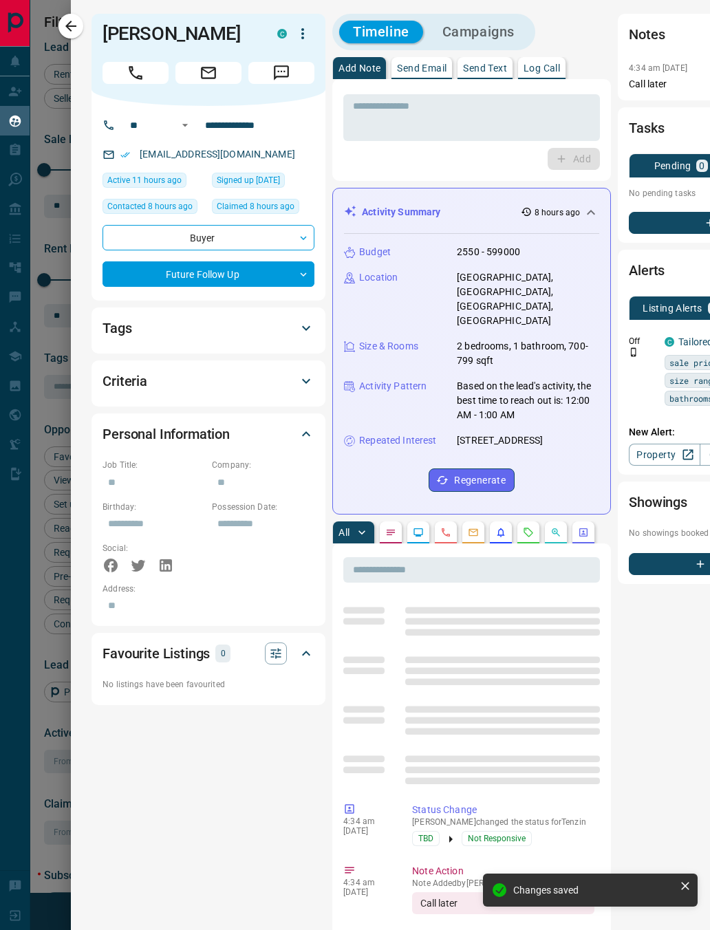
click at [75, 25] on icon "button" at bounding box center [71, 26] width 17 height 17
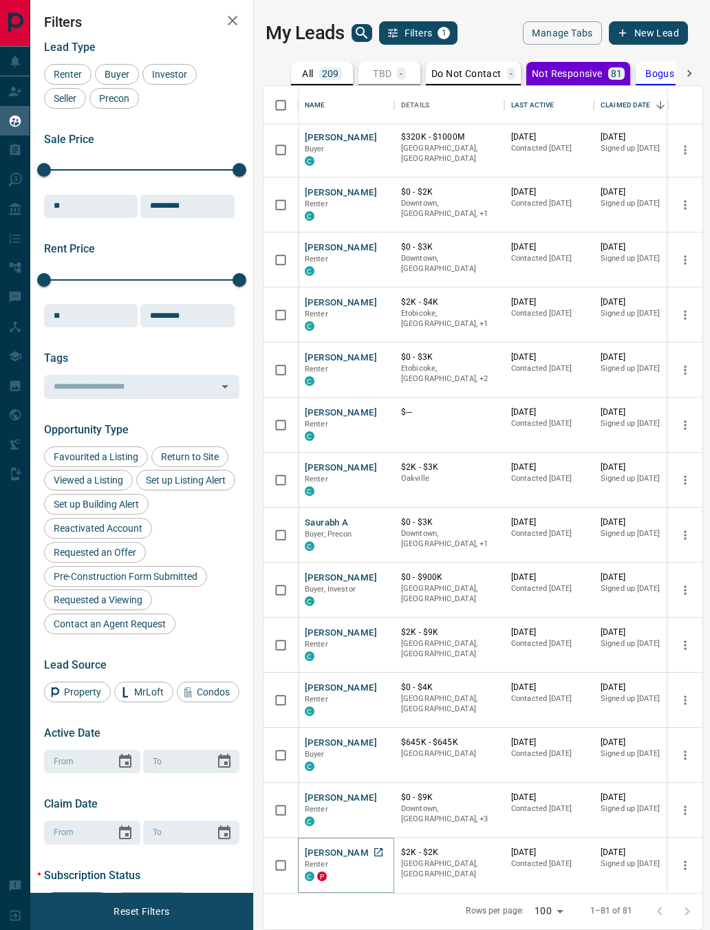
click at [342, 846] on button "[PERSON_NAME]" at bounding box center [341, 852] width 72 height 13
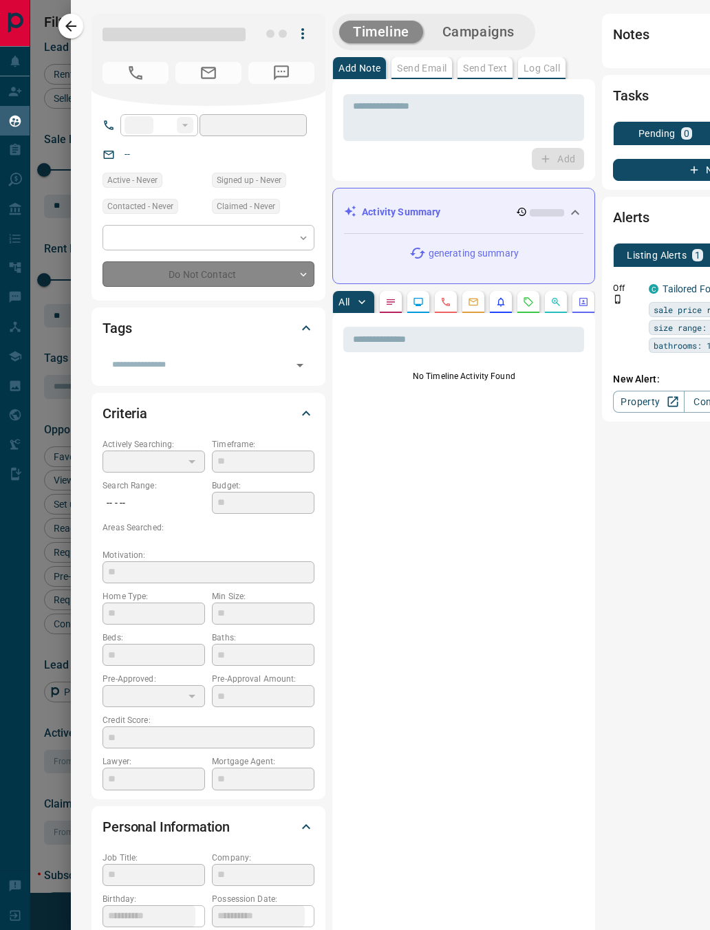
click at [70, 26] on icon "button" at bounding box center [70, 26] width 11 height 11
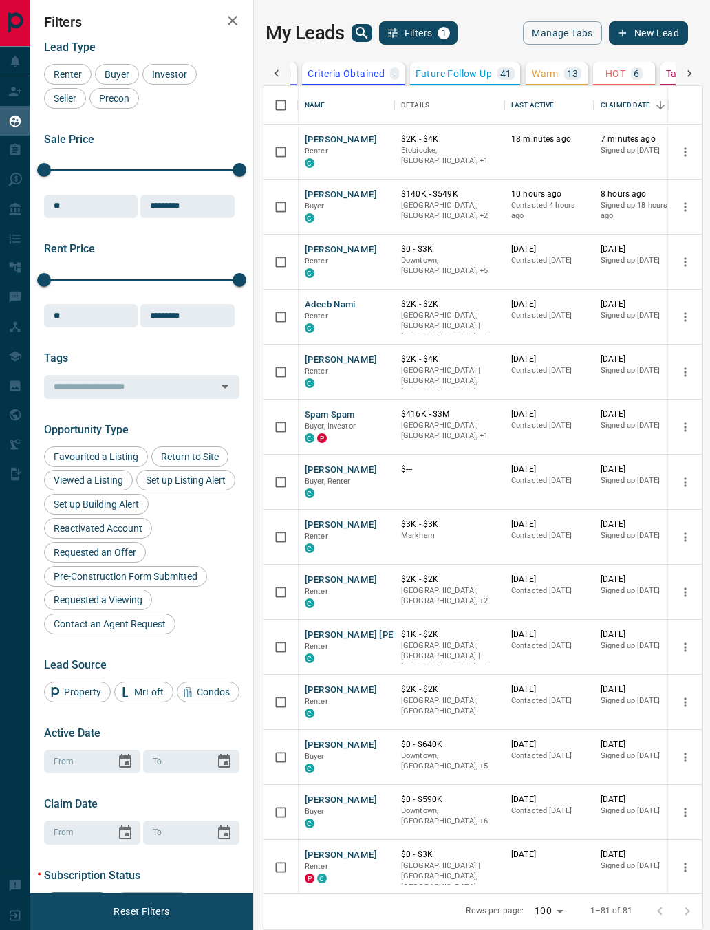
scroll to position [0, 573]
click at [507, 69] on p "13" at bounding box center [505, 74] width 12 height 10
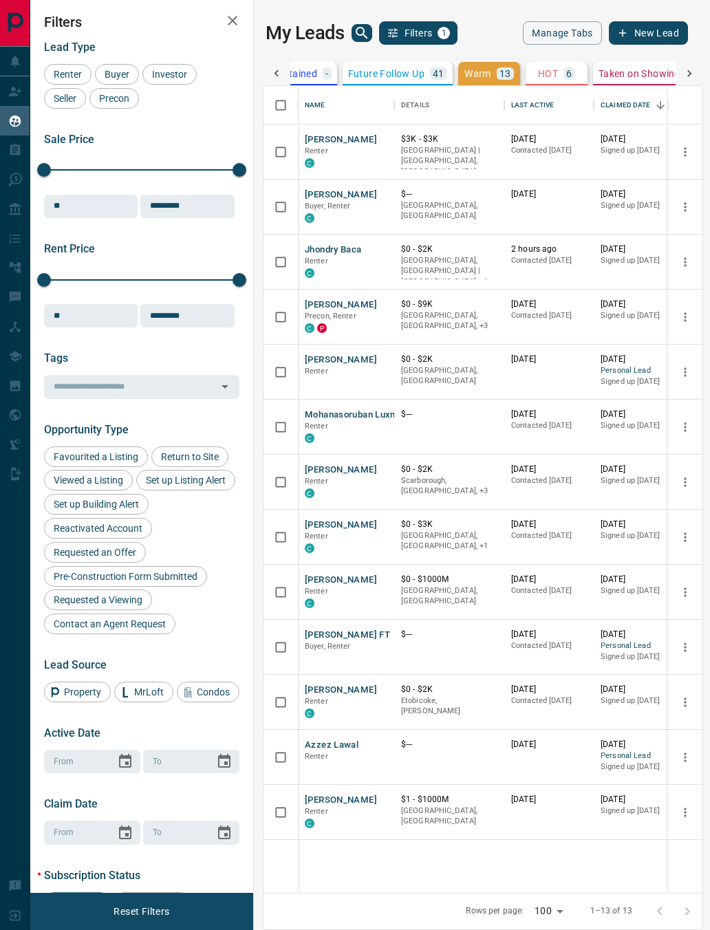
scroll to position [0, 0]
click at [571, 72] on p "6" at bounding box center [569, 74] width 6 height 10
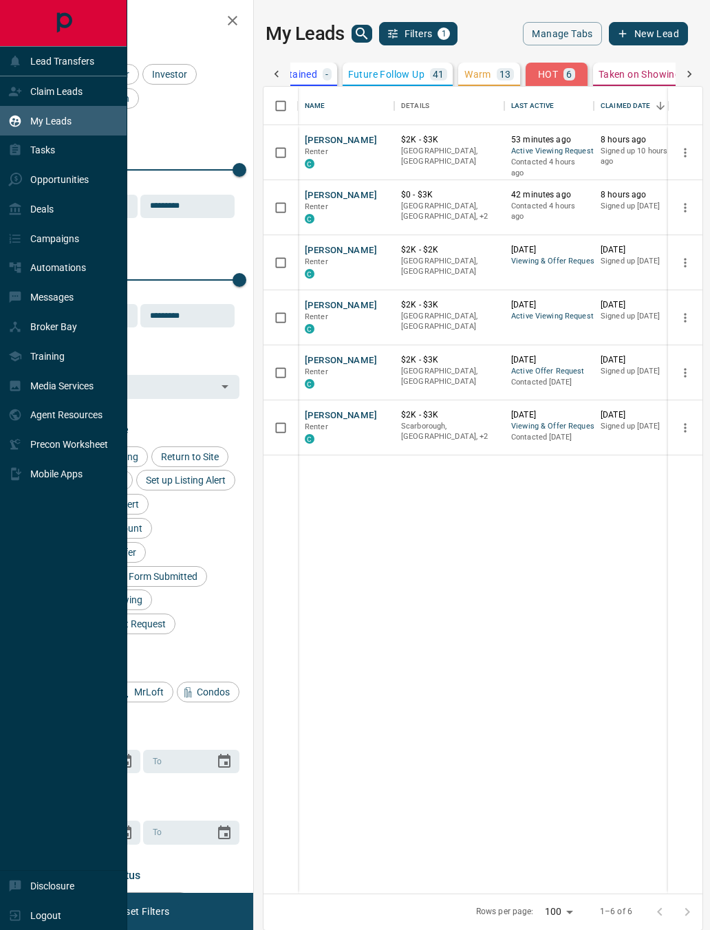
click at [13, 154] on icon at bounding box center [15, 150] width 10 height 12
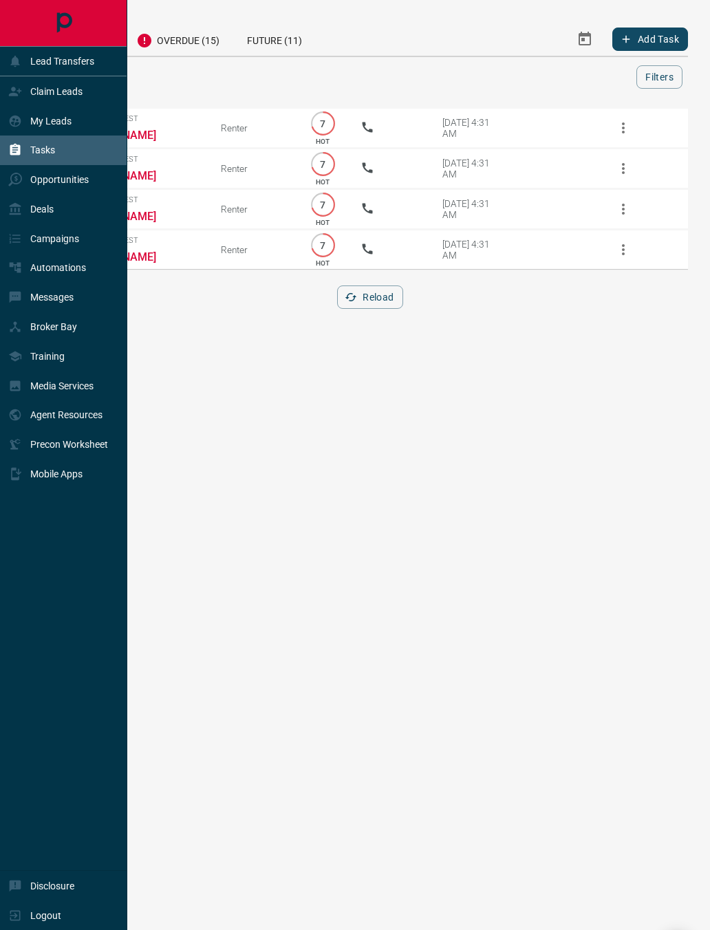
click at [184, 44] on div "Overdue (15)" at bounding box center [177, 39] width 111 height 34
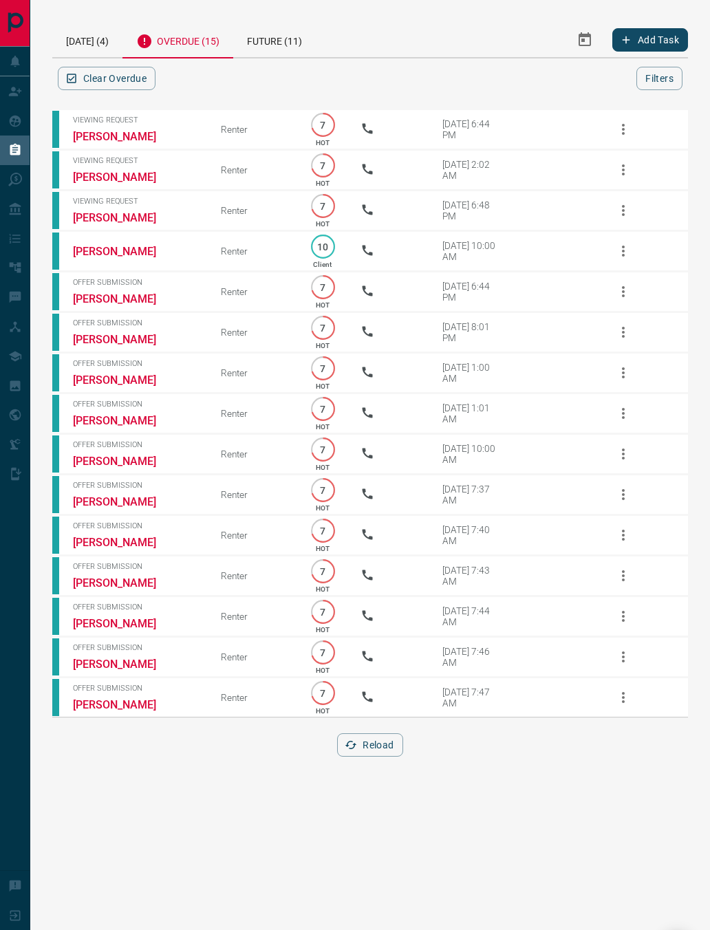
click at [369, 760] on div "Viewing Request [PERSON_NAME] Renter 7 HOT [DATE] 6:44 PM Viewing Request [PERS…" at bounding box center [369, 440] width 635 height 665
click at [380, 756] on button "Reload" at bounding box center [369, 744] width 65 height 23
click at [153, 305] on link "[PERSON_NAME]" at bounding box center [124, 298] width 103 height 13
